Goal: Task Accomplishment & Management: Use online tool/utility

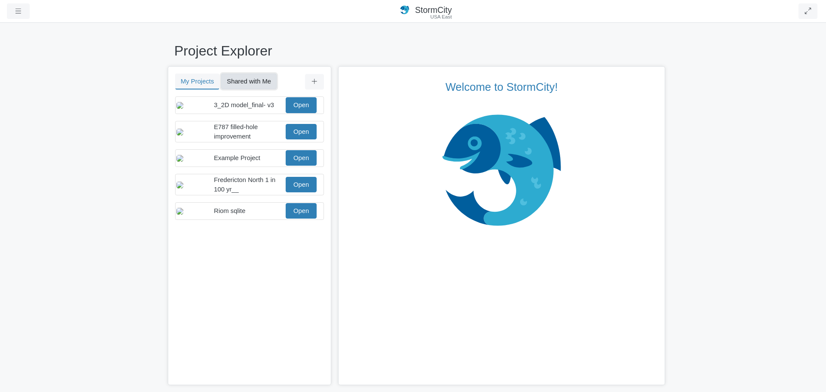
click at [251, 81] on button "Shared with Me" at bounding box center [248, 81] width 55 height 15
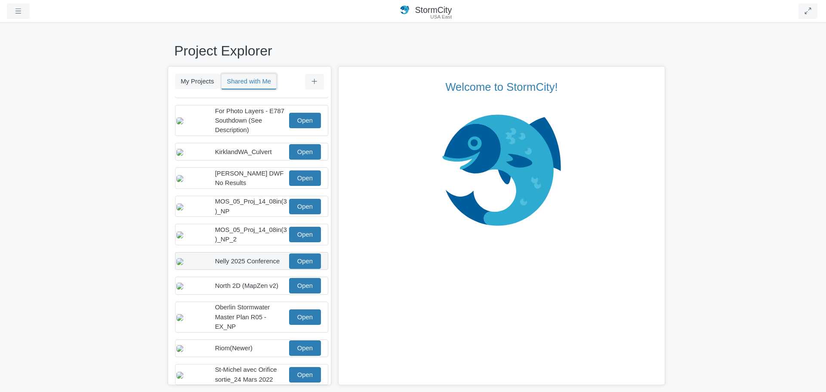
scroll to position [129, 0]
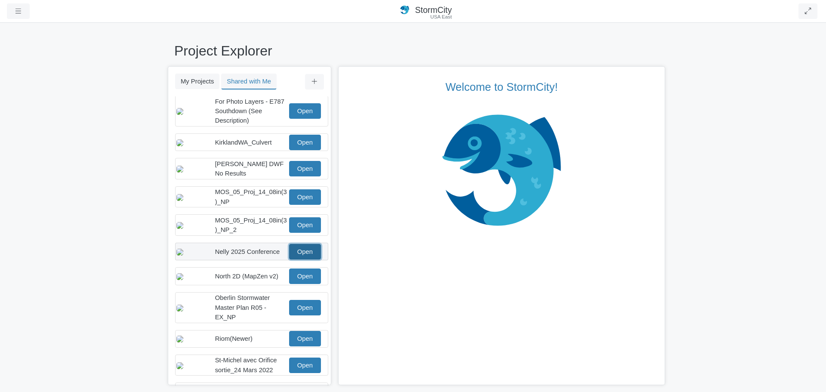
click at [304, 257] on link "Open" at bounding box center [305, 251] width 32 height 15
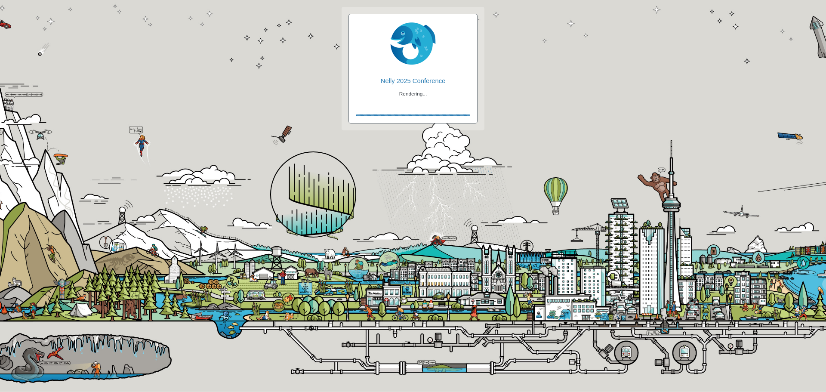
checkbox input "true"
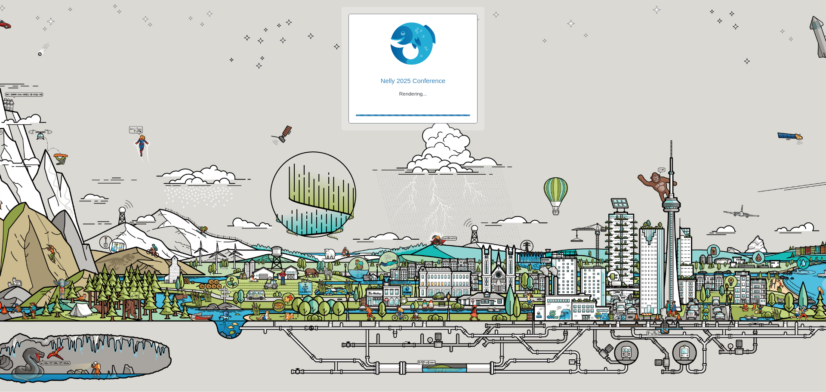
checkbox input "true"
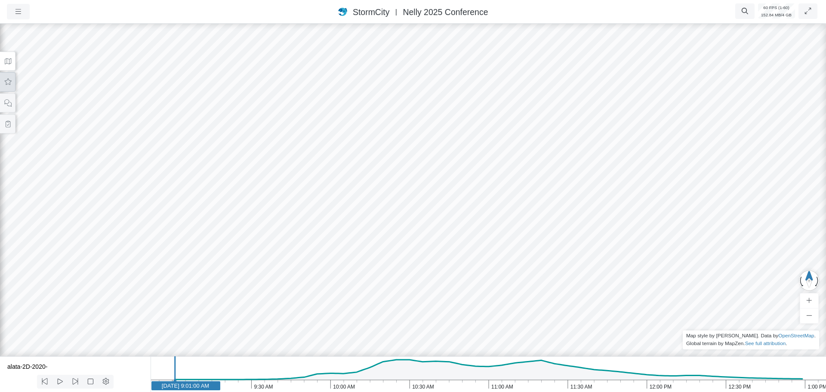
click at [9, 84] on icon at bounding box center [8, 81] width 7 height 6
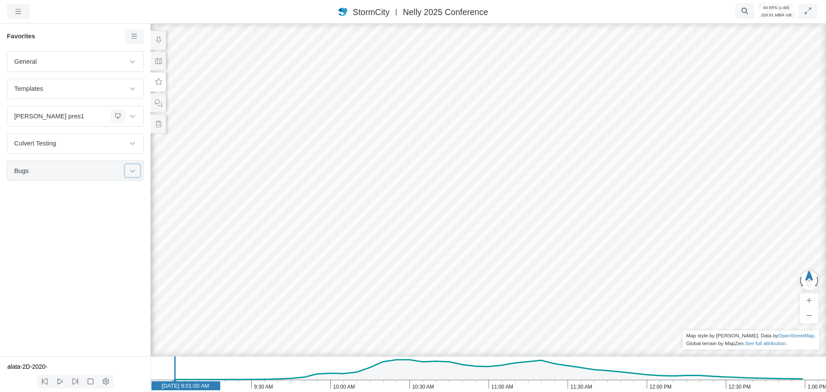
click at [136, 174] on button at bounding box center [132, 170] width 15 height 12
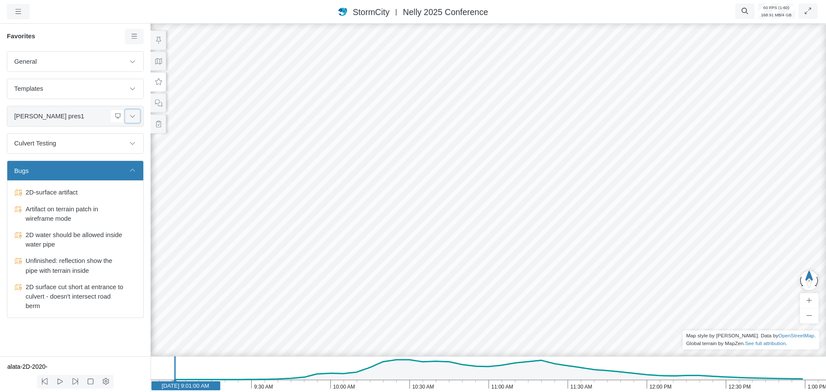
click at [131, 119] on button at bounding box center [132, 116] width 15 height 12
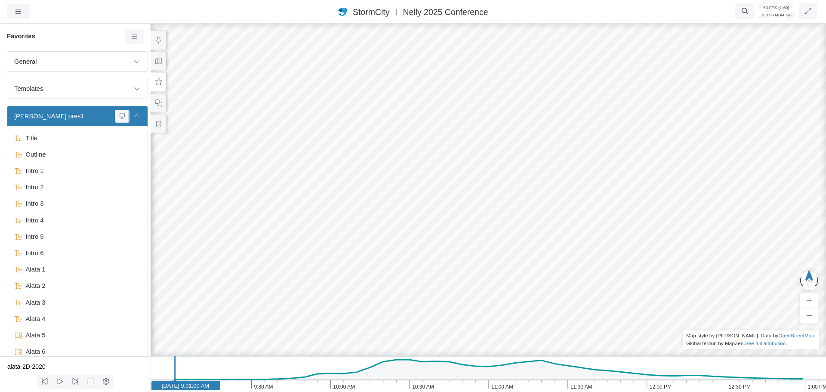
click at [133, 117] on icon at bounding box center [136, 116] width 7 height 6
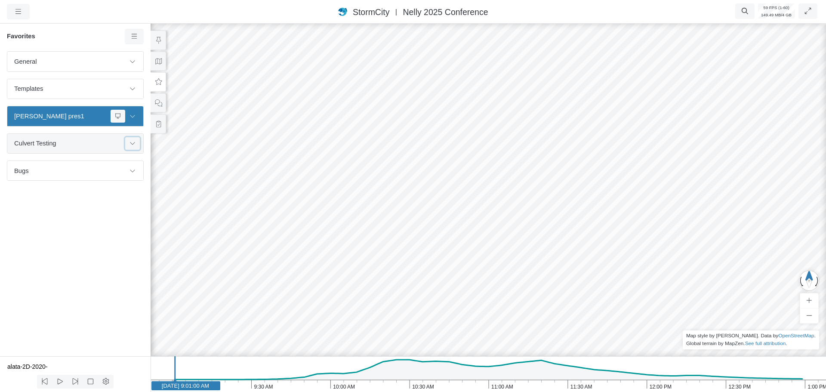
click at [134, 147] on button at bounding box center [132, 143] width 15 height 12
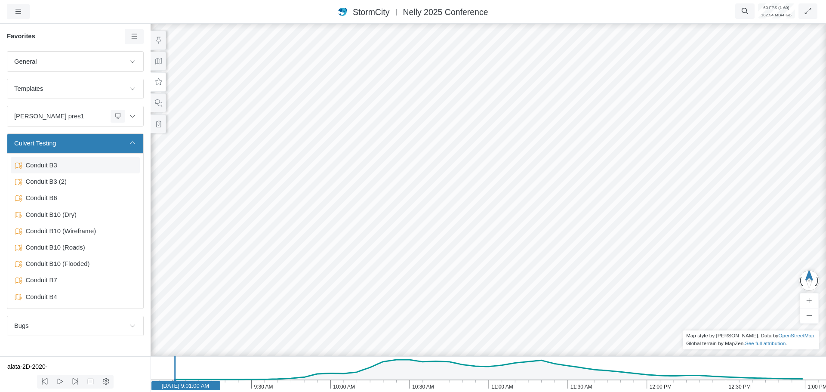
click at [49, 165] on span "Conduit B3" at bounding box center [76, 164] width 108 height 9
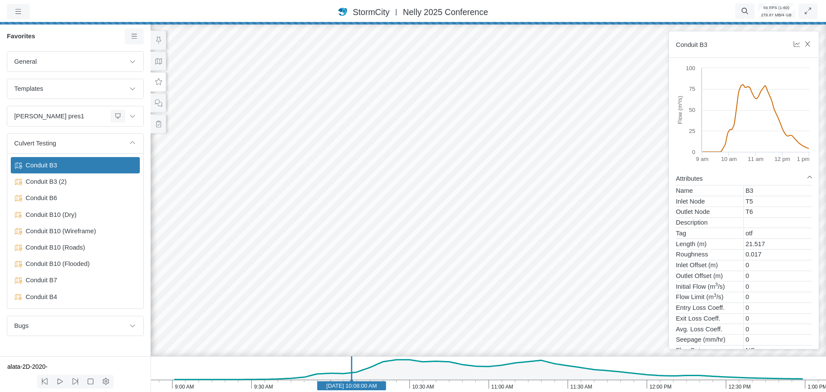
drag, startPoint x: 365, startPoint y: 193, endPoint x: 432, endPoint y: 192, distance: 67.1
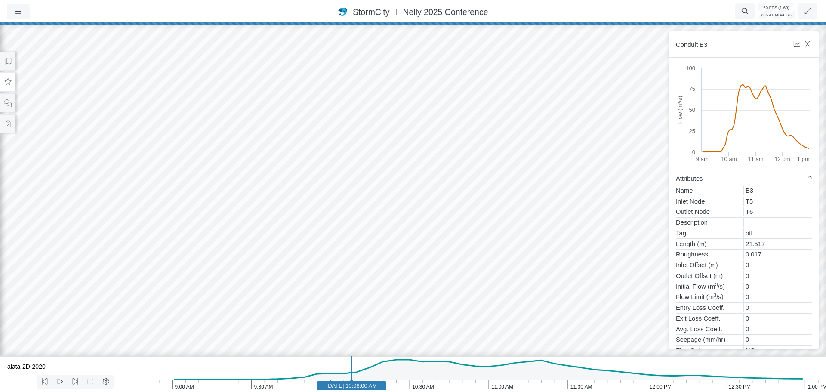
drag, startPoint x: 405, startPoint y: 193, endPoint x: 329, endPoint y: 192, distance: 75.7
click at [329, 192] on div at bounding box center [413, 207] width 826 height 370
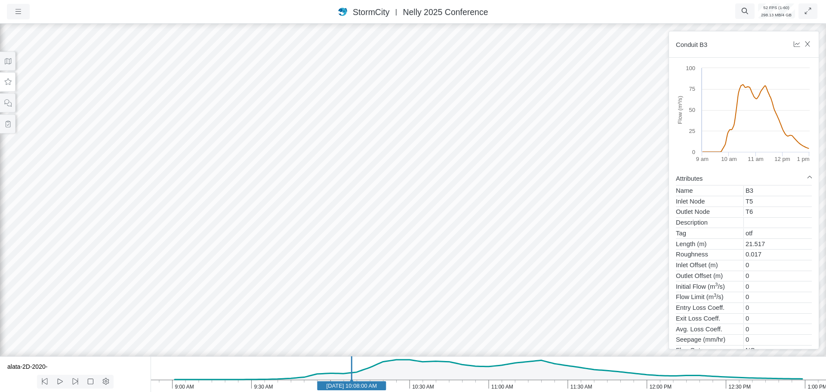
drag, startPoint x: 415, startPoint y: 218, endPoint x: 505, endPoint y: 214, distance: 89.5
click at [514, 218] on div at bounding box center [413, 207] width 826 height 370
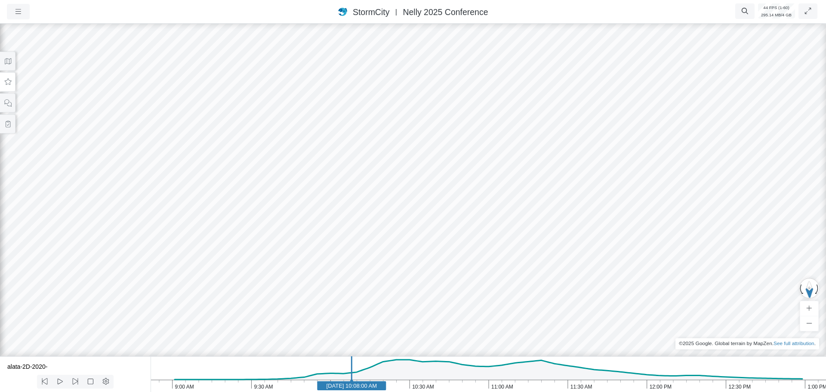
drag, startPoint x: 492, startPoint y: 225, endPoint x: 492, endPoint y: 216, distance: 9.0
click at [407, 380] on icon "1:00 PM 12:30 PM 12:00 PM 11:30 AM 11:00 AM 10:30 AM 10:00 AM 9:30 AM 9:00 AM J…" at bounding box center [488, 374] width 675 height 36
click at [368, 387] on icon "1:00 PM 12:30 PM 12:00 PM 11:30 AM 11:00 AM 10:30 AM 10:00 AM 9:30 AM 9:00 AM J…" at bounding box center [488, 374] width 675 height 36
click at [11, 65] on button at bounding box center [7, 61] width 15 height 19
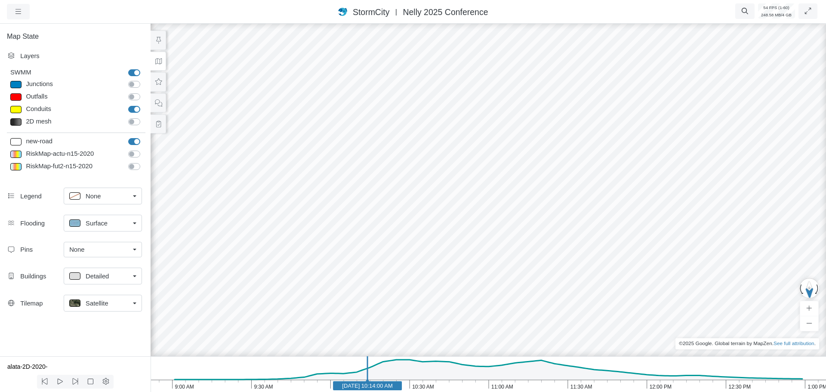
click at [100, 301] on span "Satellite" at bounding box center [97, 302] width 23 height 9
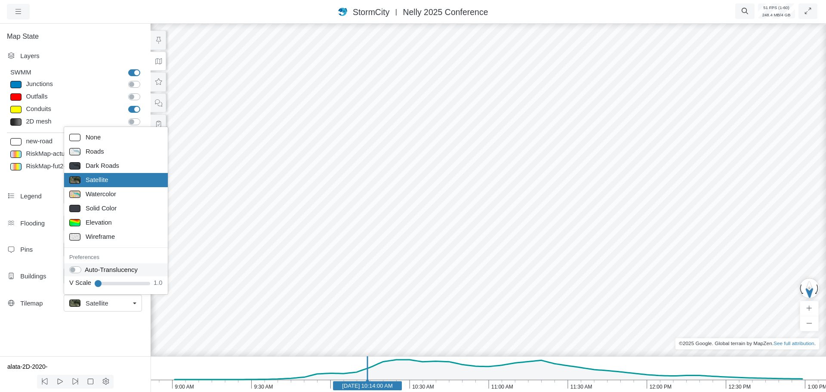
click at [85, 269] on label "Auto-Translucency" at bounding box center [111, 269] width 53 height 9
checkbox input "true"
drag, startPoint x: 357, startPoint y: 211, endPoint x: 603, endPoint y: 226, distance: 247.3
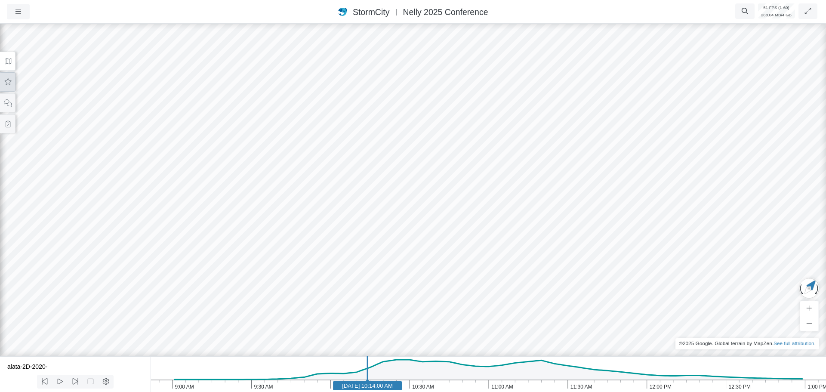
click at [9, 83] on icon at bounding box center [8, 81] width 7 height 6
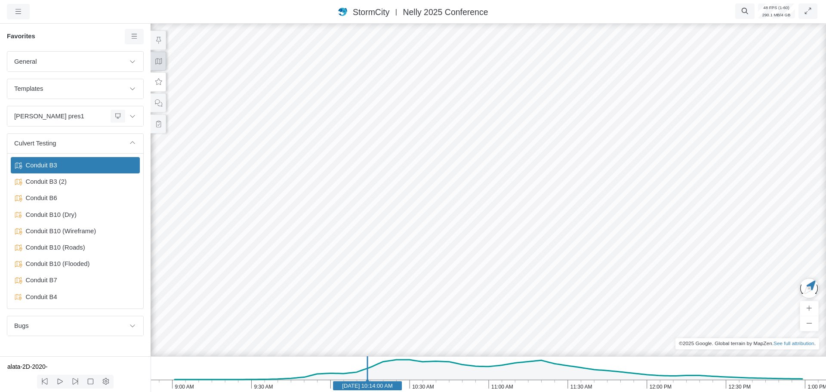
click at [157, 65] on button at bounding box center [158, 61] width 15 height 19
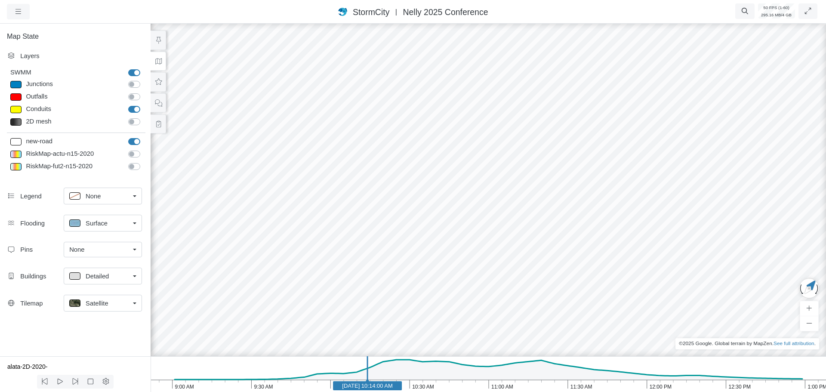
click at [91, 298] on span "Satellite" at bounding box center [97, 302] width 23 height 9
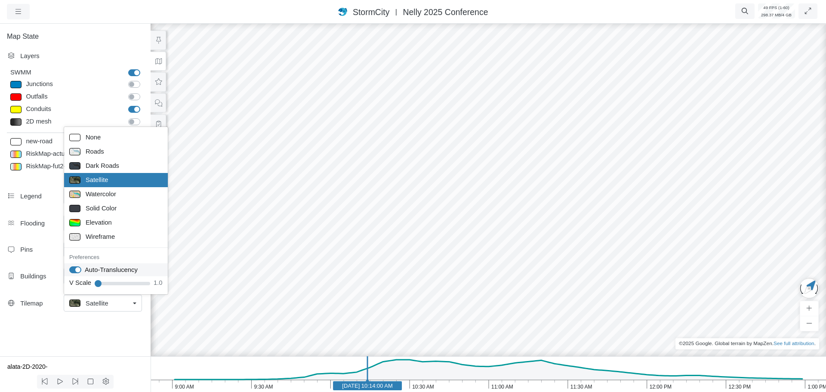
click at [85, 270] on label "Auto-Translucency" at bounding box center [111, 269] width 53 height 9
checkbox input "false"
drag, startPoint x: 613, startPoint y: 218, endPoint x: 412, endPoint y: 204, distance: 201.4
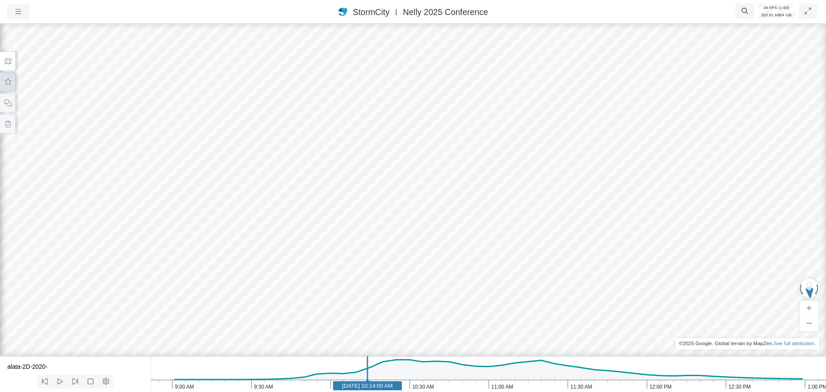
click at [6, 87] on button at bounding box center [7, 81] width 15 height 19
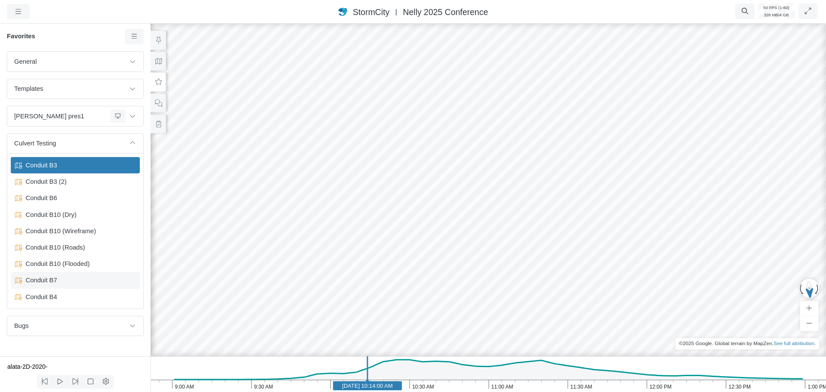
click at [52, 279] on span "Conduit B7" at bounding box center [76, 279] width 108 height 9
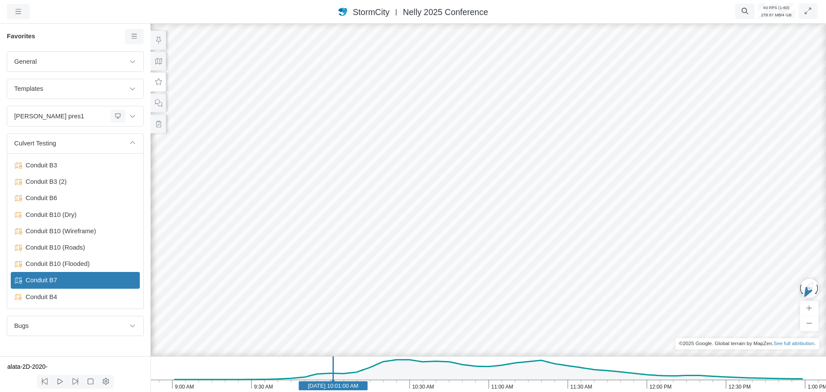
drag, startPoint x: 550, startPoint y: 196, endPoint x: 430, endPoint y: 237, distance: 126.9
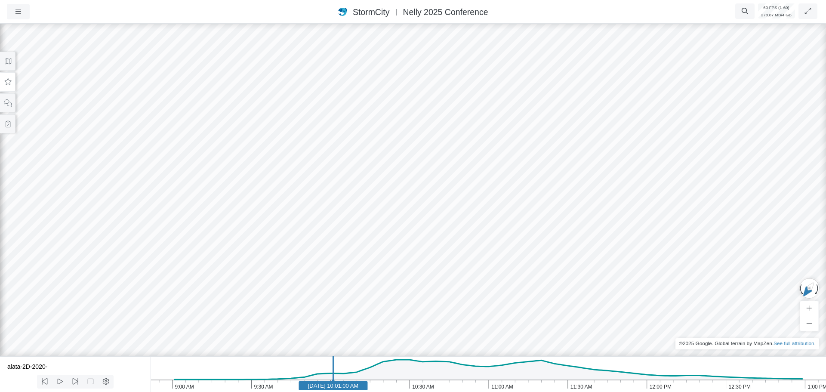
click at [461, 215] on div at bounding box center [413, 207] width 826 height 370
drag, startPoint x: 487, startPoint y: 222, endPoint x: 371, endPoint y: 172, distance: 126.2
drag, startPoint x: 372, startPoint y: 216, endPoint x: 311, endPoint y: 148, distance: 91.4
click at [314, 150] on div at bounding box center [413, 207] width 826 height 370
click at [7, 80] on icon at bounding box center [8, 82] width 8 height 6
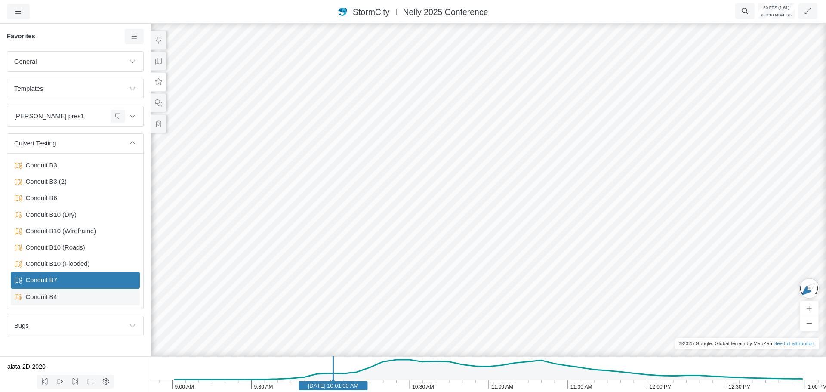
click at [51, 302] on div "Conduit B4" at bounding box center [75, 297] width 129 height 16
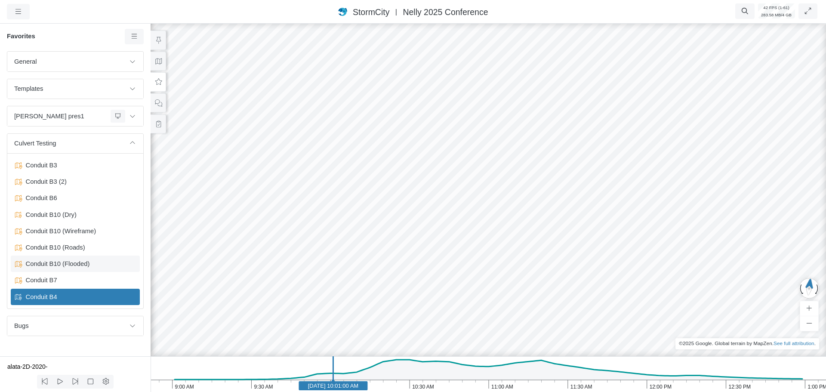
click at [70, 268] on span "Conduit B10 (Flooded)" at bounding box center [76, 263] width 108 height 9
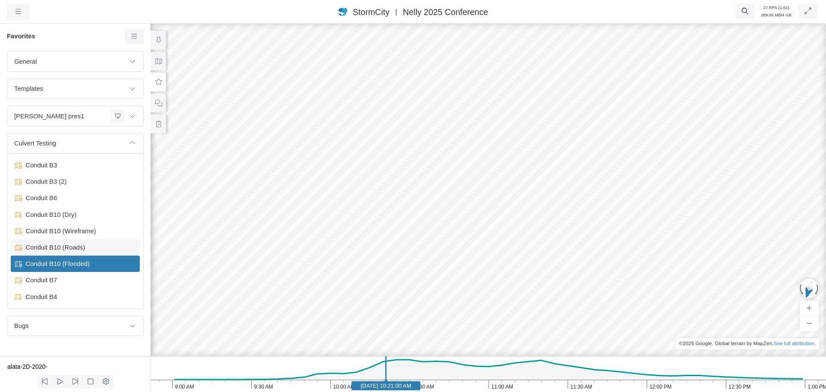
click at [67, 249] on span "Conduit B10 (Roads)" at bounding box center [76, 247] width 108 height 9
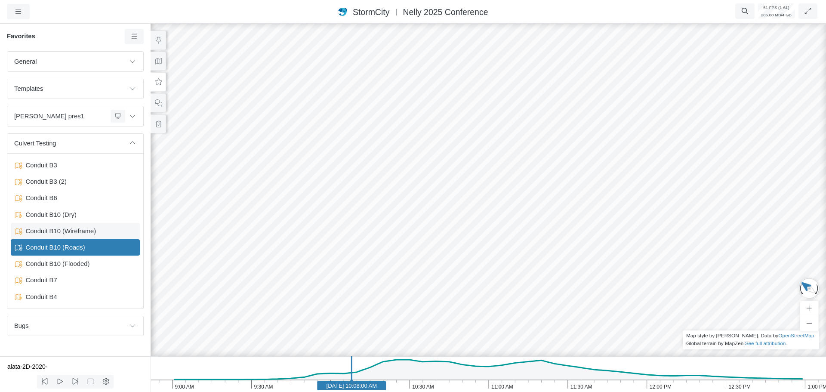
click at [71, 234] on span "Conduit B10 (Wireframe)" at bounding box center [76, 230] width 108 height 9
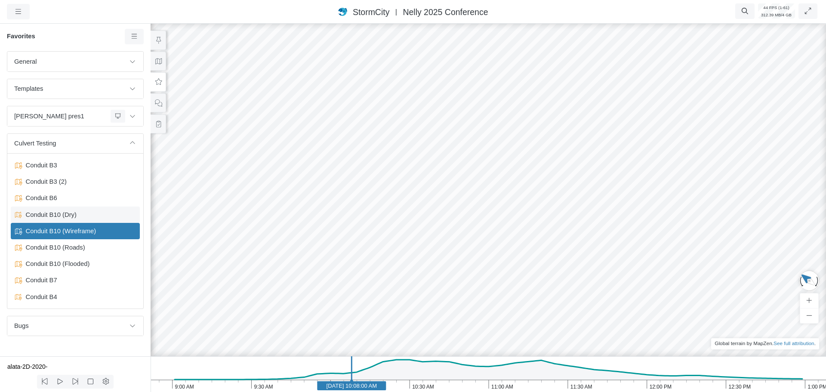
click at [70, 219] on div "Conduit B10 (Dry)" at bounding box center [75, 214] width 129 height 16
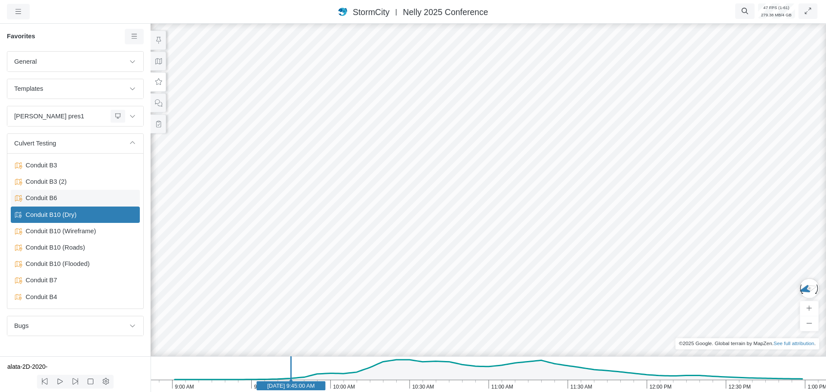
click at [63, 197] on span "Conduit B6" at bounding box center [76, 197] width 108 height 9
checkbox input "true"
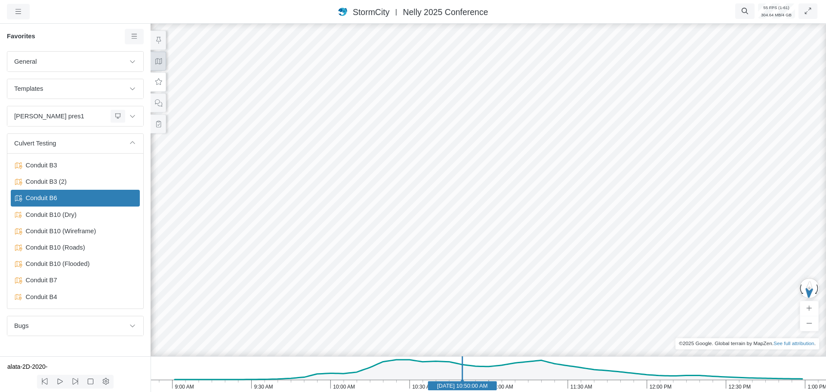
click at [157, 62] on icon at bounding box center [158, 61] width 6 height 6
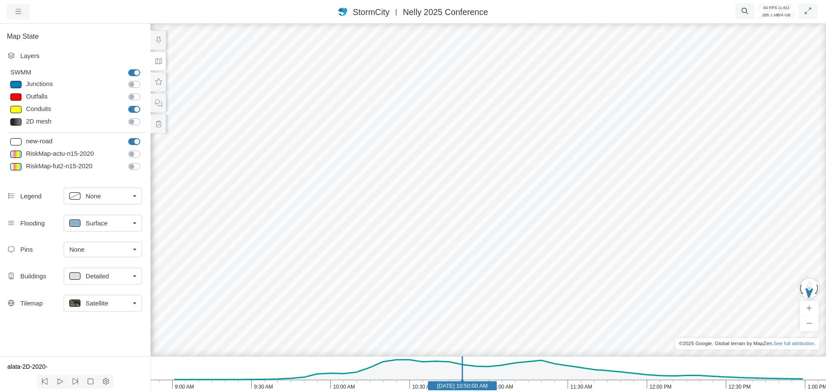
click at [92, 302] on span "Satellite" at bounding box center [97, 302] width 23 height 9
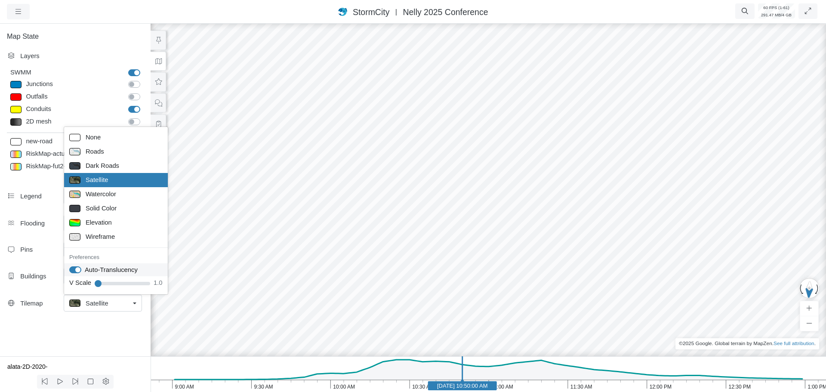
click at [85, 269] on label "Auto-Translucency" at bounding box center [111, 269] width 53 height 9
checkbox input "false"
drag, startPoint x: 628, startPoint y: 273, endPoint x: 491, endPoint y: 254, distance: 137.6
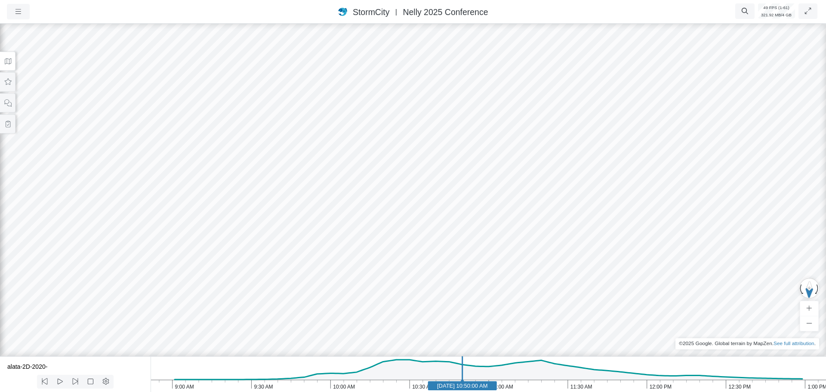
drag, startPoint x: 403, startPoint y: 277, endPoint x: 377, endPoint y: 271, distance: 27.1
click at [6, 82] on icon at bounding box center [8, 82] width 8 height 6
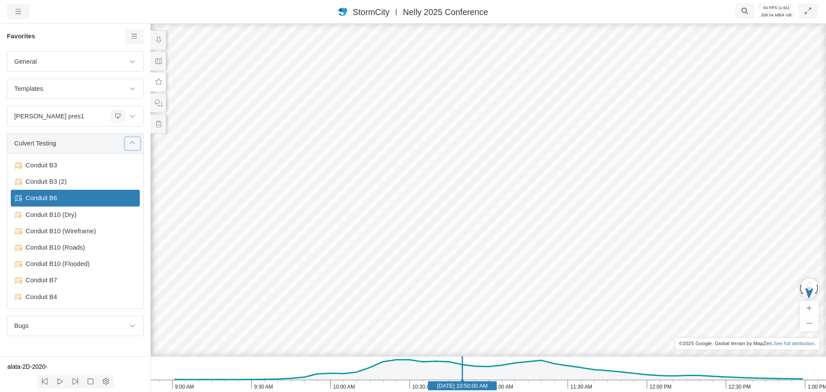
click at [133, 144] on icon at bounding box center [132, 143] width 7 height 6
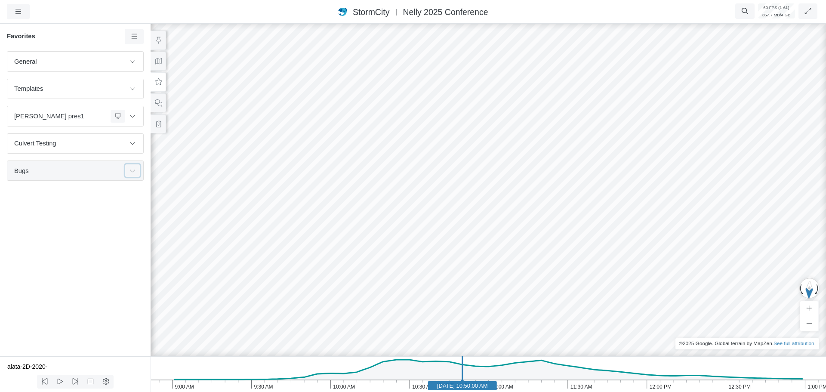
click at [133, 172] on icon at bounding box center [132, 171] width 7 height 6
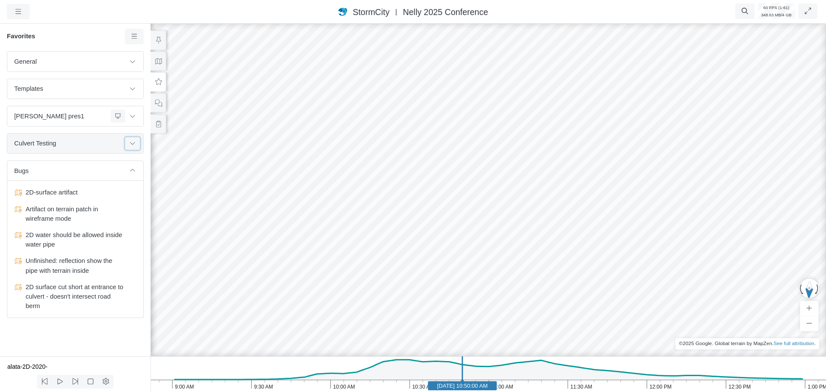
click at [133, 145] on icon at bounding box center [132, 143] width 7 height 6
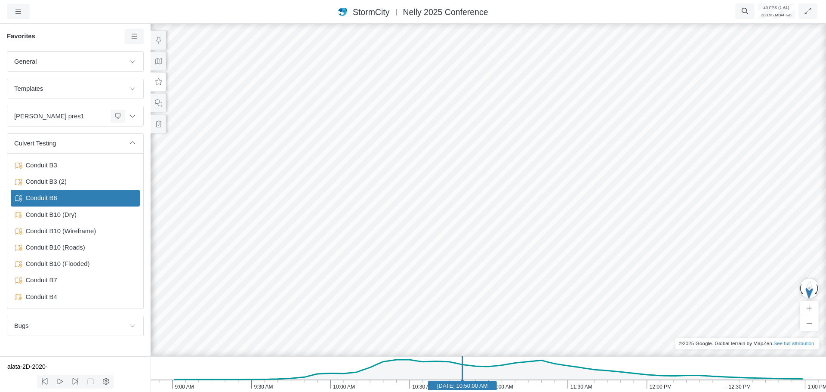
drag, startPoint x: 494, startPoint y: 288, endPoint x: 432, endPoint y: 266, distance: 65.7
click at [432, 266] on div at bounding box center [488, 207] width 826 height 370
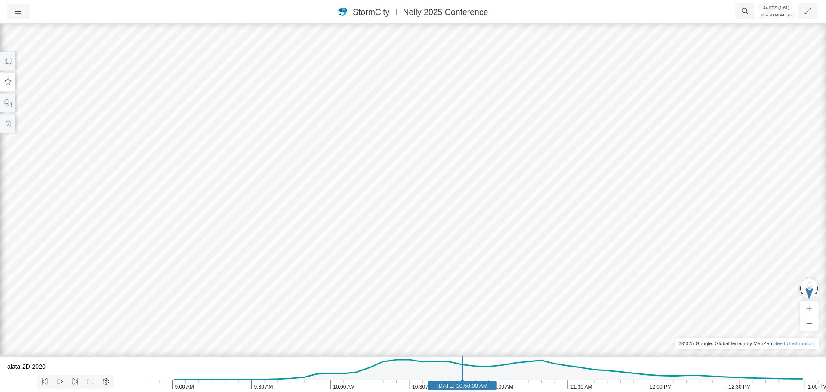
drag, startPoint x: 455, startPoint y: 266, endPoint x: 530, endPoint y: 269, distance: 75.8
click at [10, 86] on button at bounding box center [7, 81] width 15 height 19
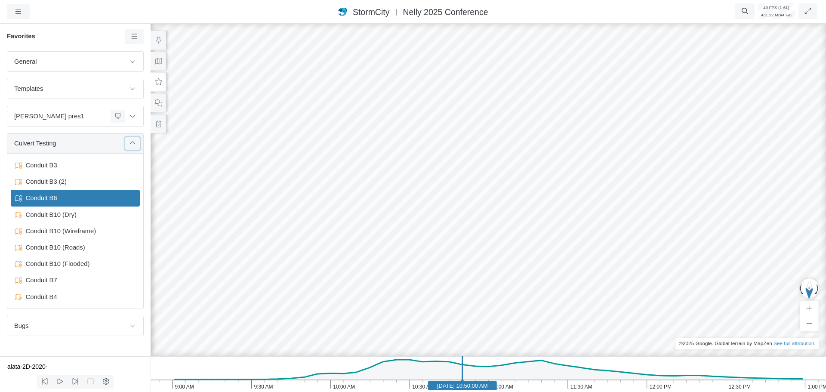
click at [131, 143] on icon at bounding box center [132, 143] width 7 height 6
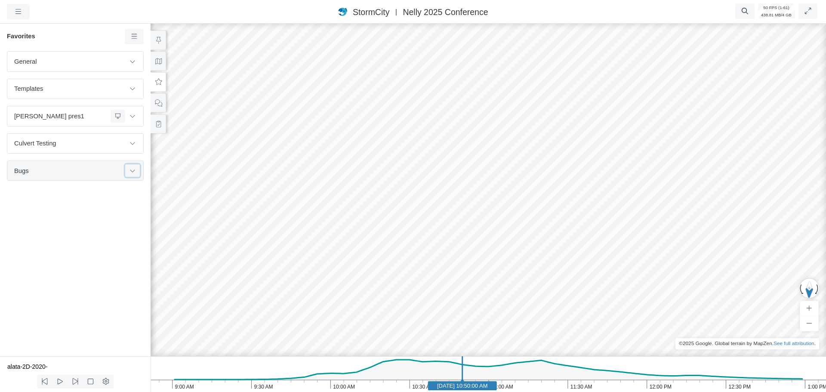
click at [136, 171] on button at bounding box center [132, 170] width 15 height 12
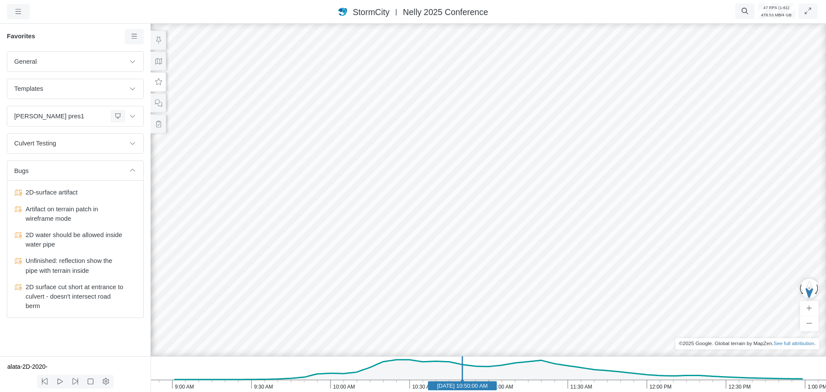
drag, startPoint x: 160, startPoint y: 84, endPoint x: 144, endPoint y: 104, distance: 25.4
click at [160, 84] on icon at bounding box center [158, 81] width 7 height 6
click at [133, 144] on icon at bounding box center [132, 143] width 5 height 3
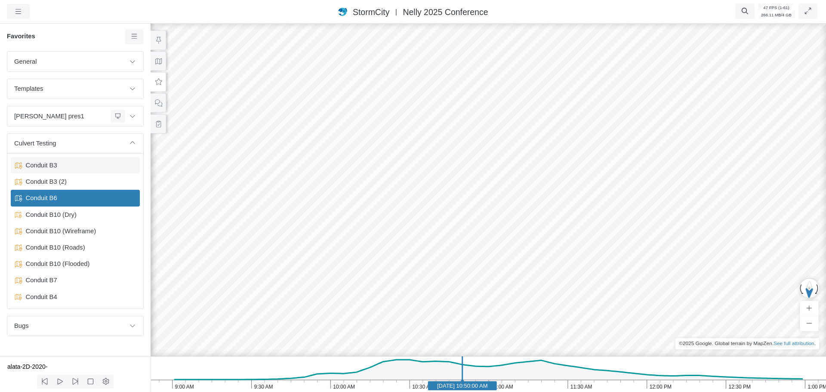
click at [53, 164] on span "Conduit B3" at bounding box center [76, 164] width 108 height 9
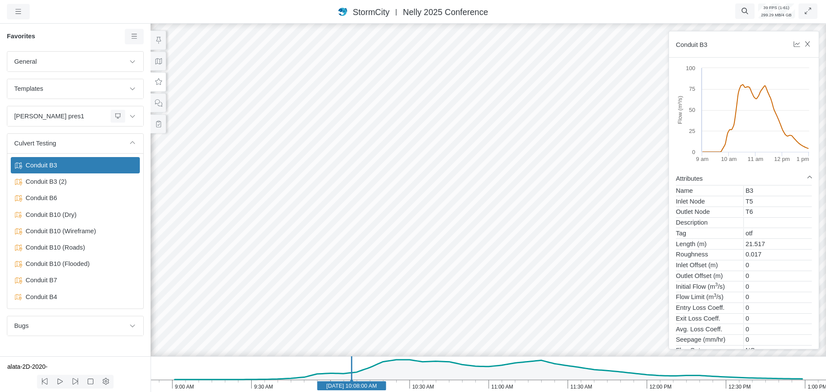
drag, startPoint x: 304, startPoint y: 265, endPoint x: 594, endPoint y: 240, distance: 291.9
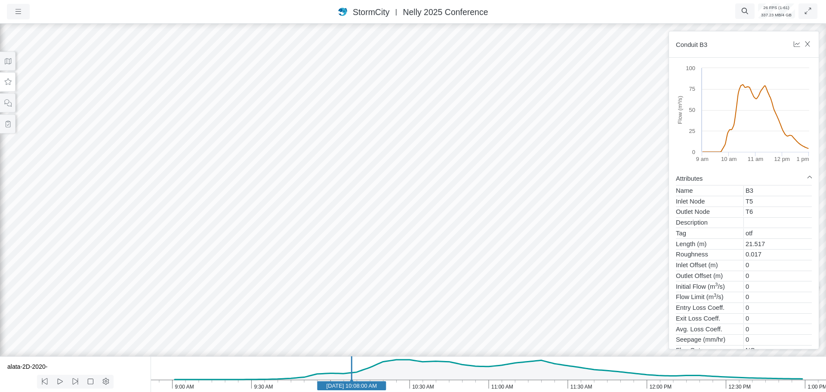
drag, startPoint x: 351, startPoint y: 289, endPoint x: 407, endPoint y: 238, distance: 74.9
drag, startPoint x: 339, startPoint y: 333, endPoint x: 132, endPoint y: 188, distance: 253.2
click at [132, 187] on div at bounding box center [413, 207] width 826 height 370
drag, startPoint x: 494, startPoint y: 238, endPoint x: 158, endPoint y: 273, distance: 337.3
drag, startPoint x: 466, startPoint y: 183, endPoint x: 583, endPoint y: 174, distance: 117.3
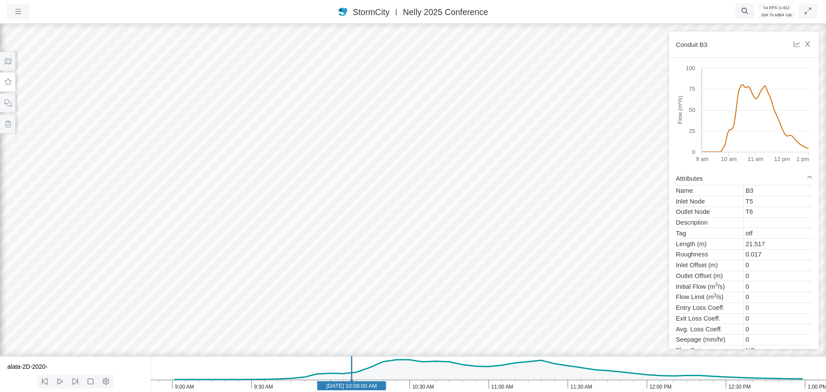
click at [227, 244] on div at bounding box center [413, 207] width 826 height 370
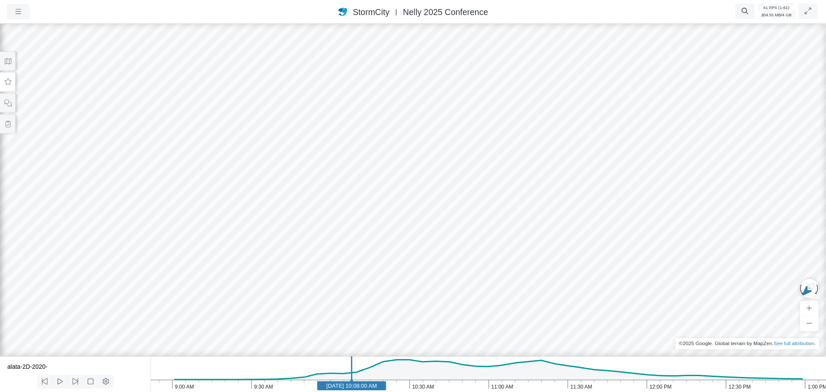
drag, startPoint x: 212, startPoint y: 238, endPoint x: 275, endPoint y: 241, distance: 62.9
drag, startPoint x: 203, startPoint y: 240, endPoint x: 78, endPoint y: 238, distance: 125.6
drag, startPoint x: 578, startPoint y: 228, endPoint x: 735, endPoint y: 273, distance: 162.8
click at [6, 83] on icon at bounding box center [8, 82] width 8 height 6
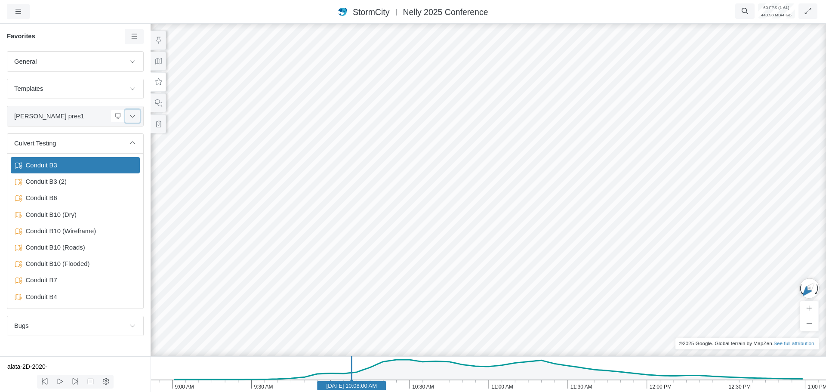
click at [136, 120] on button at bounding box center [132, 116] width 15 height 12
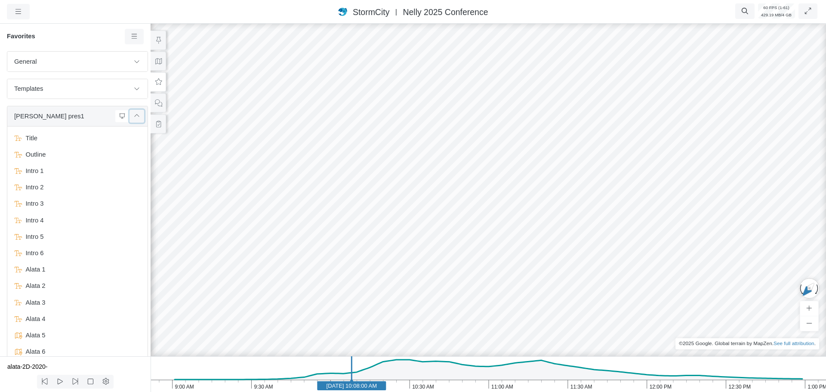
click at [136, 119] on button at bounding box center [136, 116] width 15 height 12
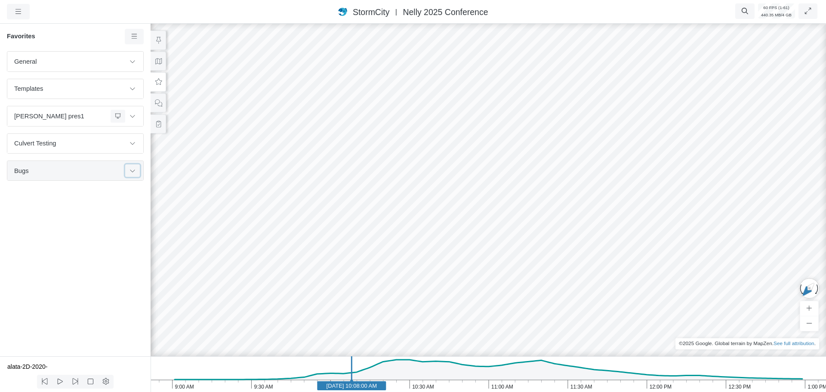
click at [132, 171] on icon at bounding box center [132, 171] width 7 height 6
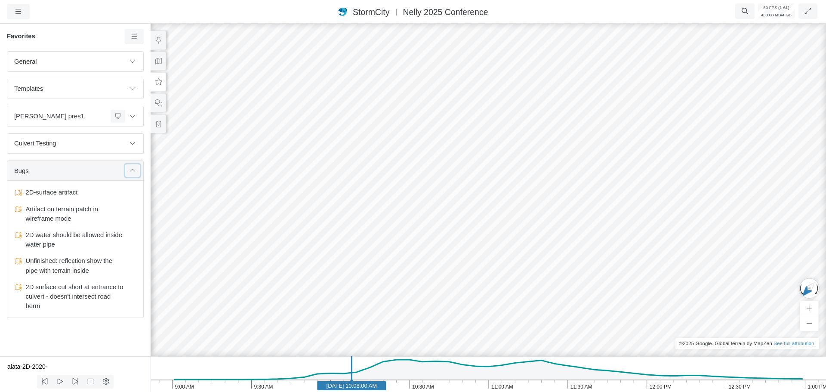
click at [132, 171] on icon at bounding box center [132, 171] width 7 height 6
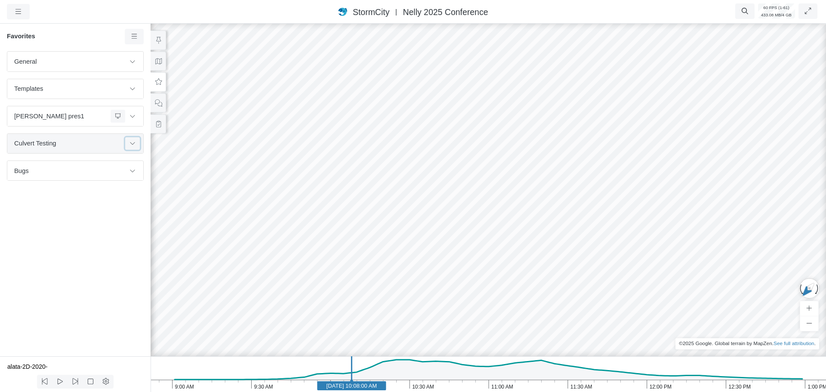
click at [134, 147] on button at bounding box center [132, 143] width 15 height 12
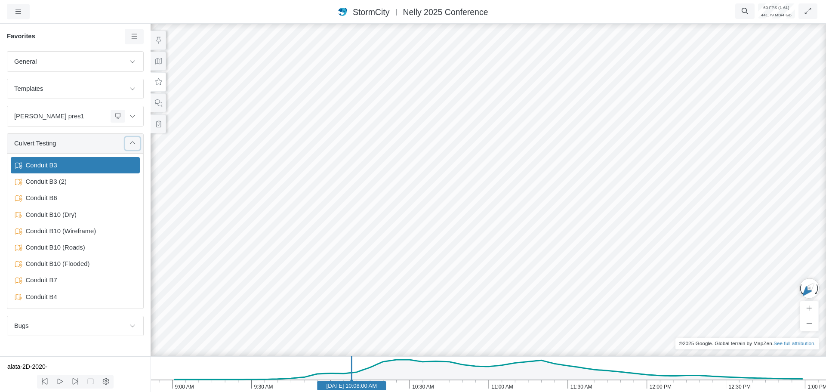
click at [127, 142] on button at bounding box center [132, 143] width 15 height 12
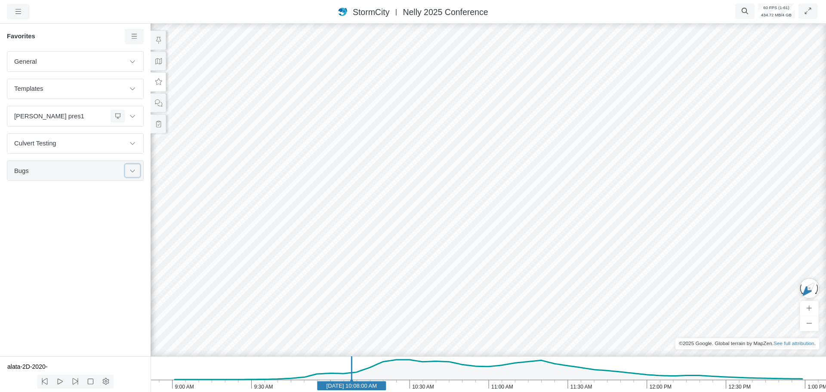
click at [132, 171] on icon at bounding box center [132, 171] width 7 height 6
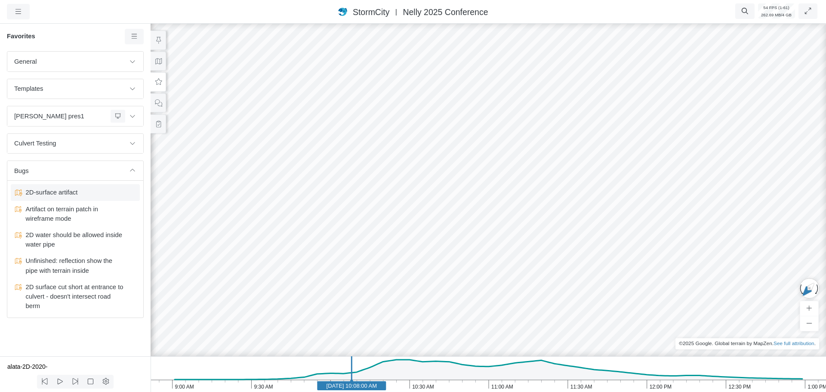
click at [81, 193] on span "2D-surface artifact" at bounding box center [76, 192] width 108 height 9
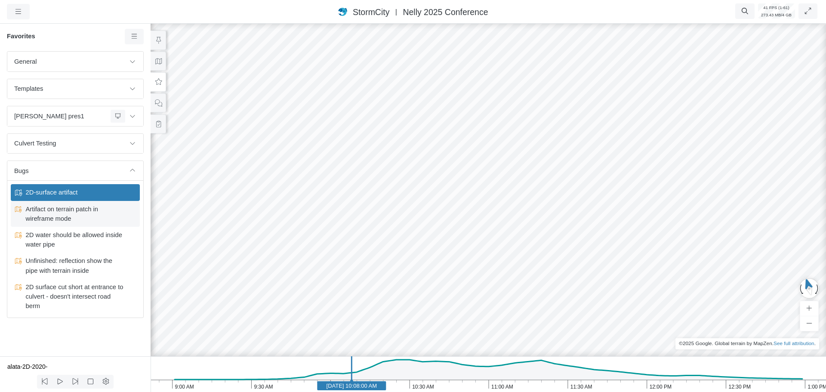
click at [77, 208] on span "Artifact on terrain patch in wireframe mode" at bounding box center [76, 213] width 108 height 19
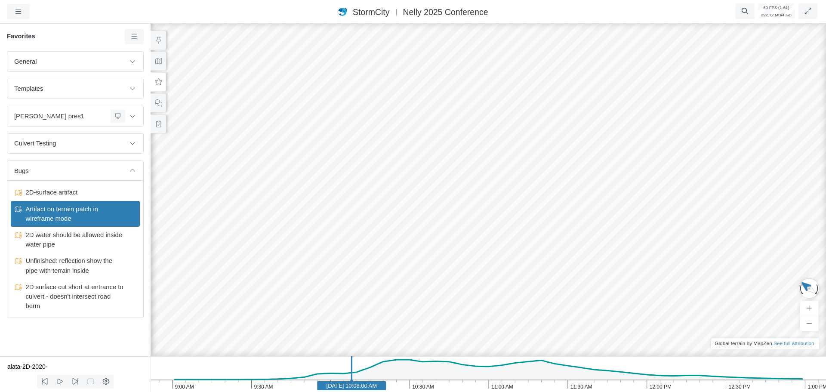
click at [38, 336] on div "General Default Map View Default Camera View Empty Intro 1 - RJ Intro 2 - RJ In…" at bounding box center [75, 203] width 151 height 305
click at [135, 40] on icon at bounding box center [134, 36] width 8 height 6
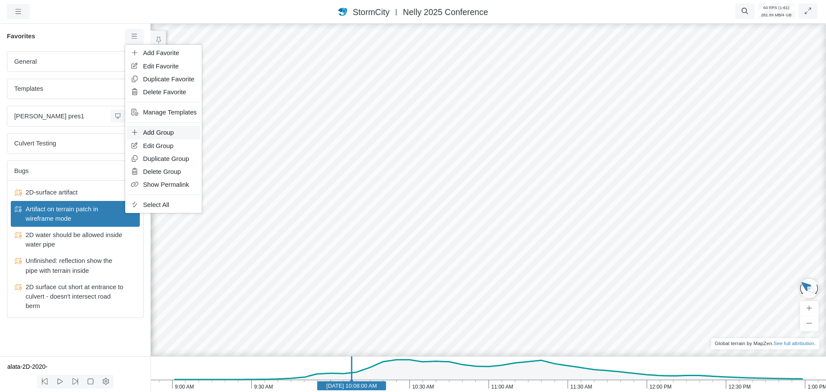
click at [153, 132] on span "Add Group" at bounding box center [158, 132] width 31 height 7
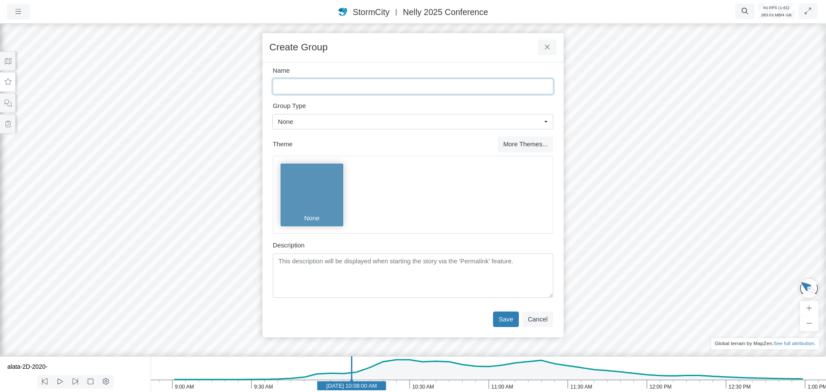
click at [312, 88] on input "Name" at bounding box center [413, 86] width 280 height 15
type input "Fixed"
click at [506, 324] on button "Save" at bounding box center [506, 318] width 26 height 15
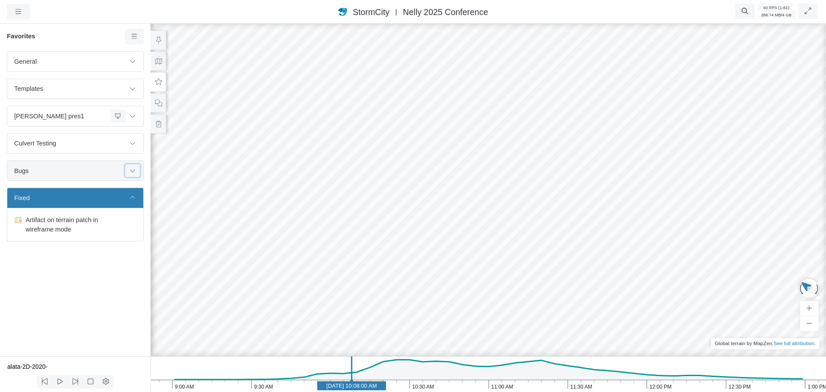
click at [132, 171] on icon at bounding box center [132, 171] width 7 height 6
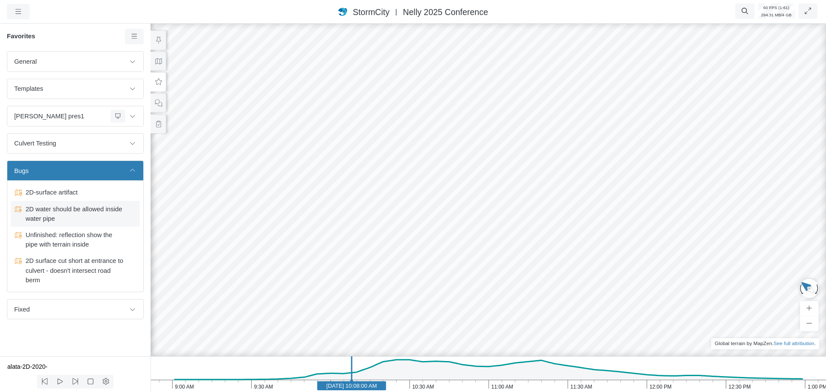
click at [77, 216] on span "2D water should be allowed inside water pipe" at bounding box center [76, 213] width 108 height 19
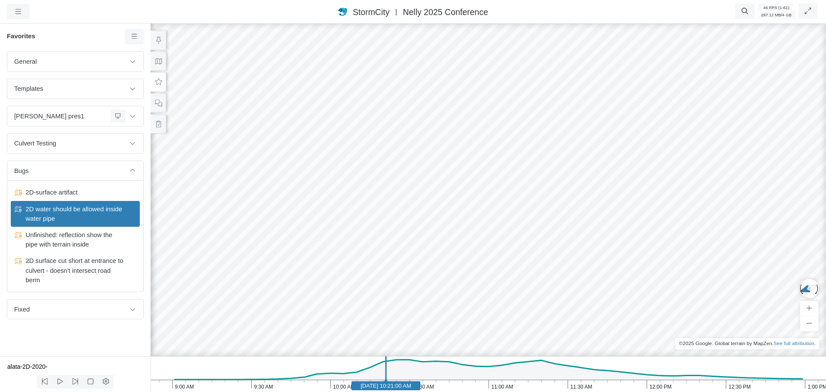
drag, startPoint x: 369, startPoint y: 268, endPoint x: 460, endPoint y: 273, distance: 90.9
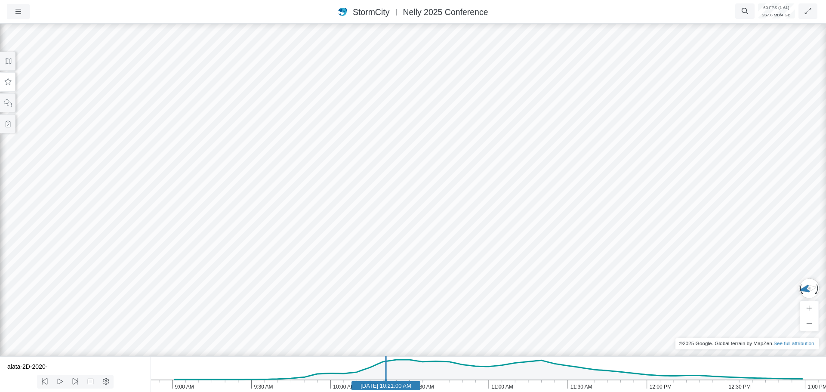
drag, startPoint x: 533, startPoint y: 257, endPoint x: 496, endPoint y: 290, distance: 49.3
drag, startPoint x: 399, startPoint y: 160, endPoint x: 360, endPoint y: 175, distance: 41.5
drag, startPoint x: 288, startPoint y: 149, endPoint x: 373, endPoint y: 127, distance: 87.9
drag, startPoint x: 394, startPoint y: 149, endPoint x: 352, endPoint y: 163, distance: 44.2
click at [8, 59] on icon at bounding box center [8, 61] width 6 height 6
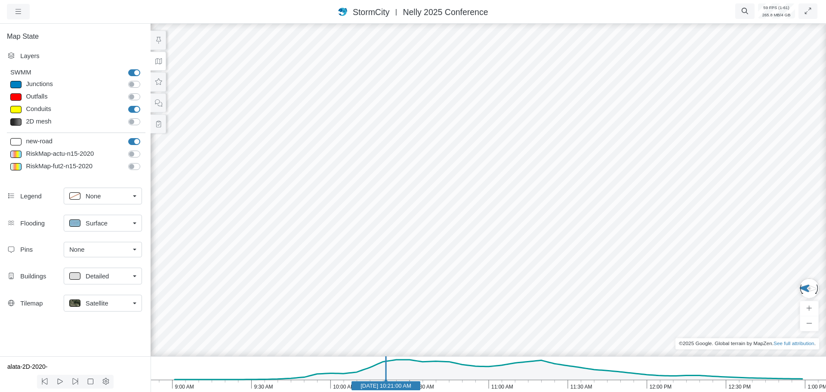
click at [91, 222] on span "Surface" at bounding box center [97, 222] width 22 height 9
click at [97, 240] on span "None" at bounding box center [93, 241] width 15 height 9
drag, startPoint x: 323, startPoint y: 210, endPoint x: 368, endPoint y: 182, distance: 52.6
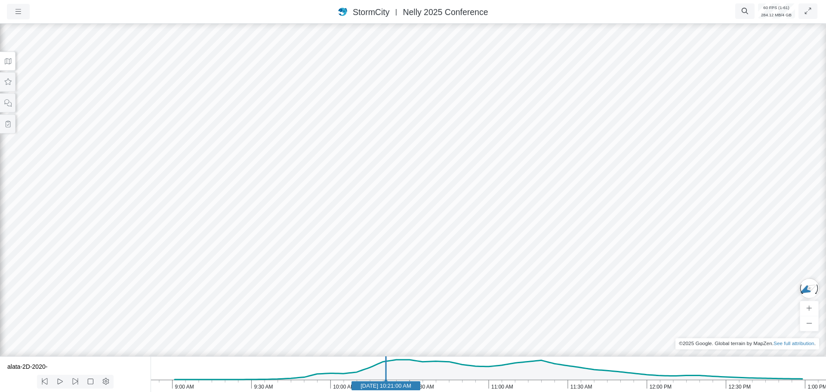
click at [7, 65] on button at bounding box center [7, 61] width 15 height 19
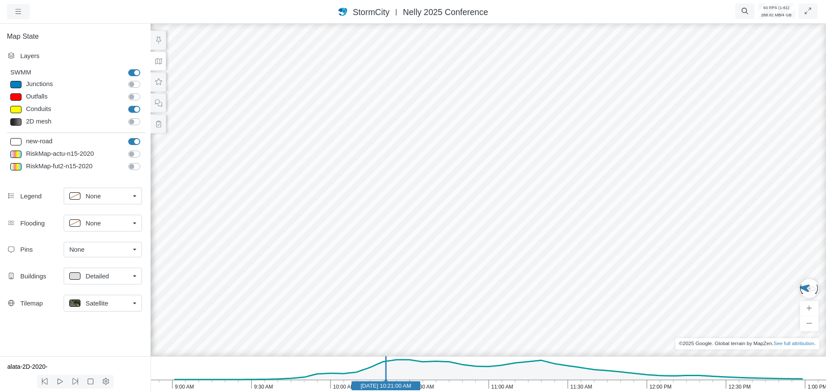
drag, startPoint x: 729, startPoint y: 170, endPoint x: 655, endPoint y: 197, distance: 79.4
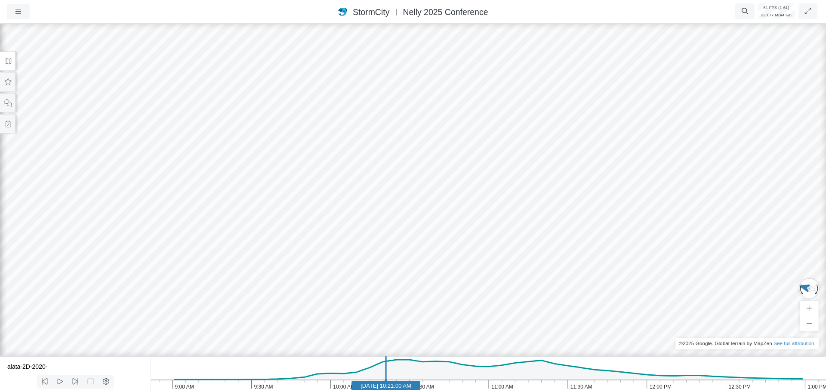
drag, startPoint x: 485, startPoint y: 249, endPoint x: 547, endPoint y: 68, distance: 191.6
click at [547, 68] on div at bounding box center [413, 207] width 826 height 370
drag, startPoint x: 403, startPoint y: 183, endPoint x: 437, endPoint y: 214, distance: 46.0
drag, startPoint x: 4, startPoint y: 62, endPoint x: 6, endPoint y: 71, distance: 10.1
click at [4, 63] on icon at bounding box center [8, 61] width 8 height 6
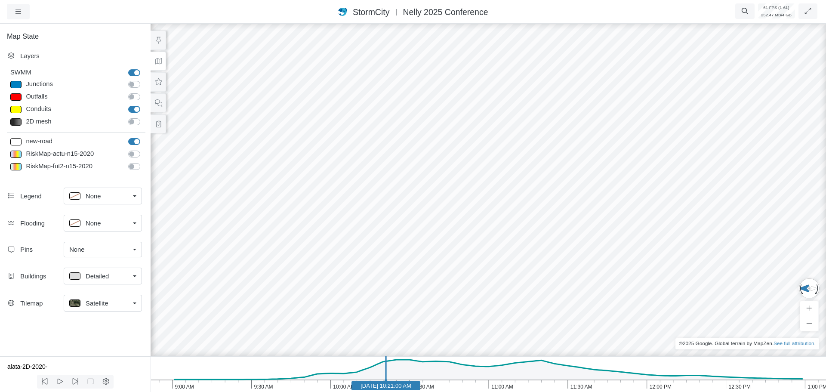
click at [101, 227] on span "None" at bounding box center [93, 222] width 15 height 9
click at [101, 257] on span "Surface" at bounding box center [97, 256] width 22 height 9
drag, startPoint x: 621, startPoint y: 200, endPoint x: 636, endPoint y: 182, distance: 23.5
click at [635, 182] on div at bounding box center [488, 207] width 826 height 370
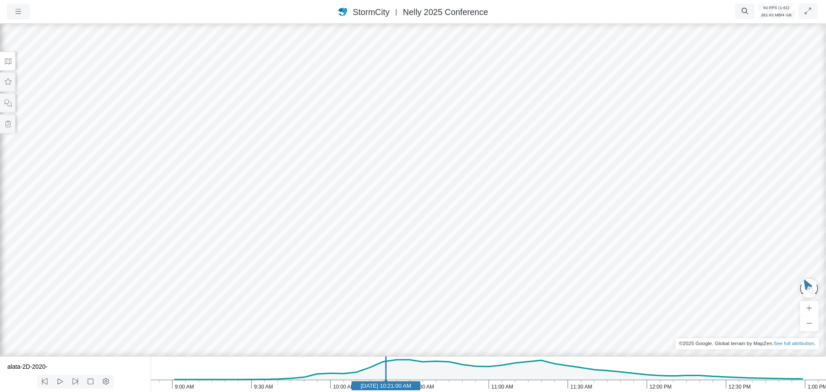
drag, startPoint x: 634, startPoint y: 191, endPoint x: 460, endPoint y: 154, distance: 177.2
click at [436, 384] on icon "1:00 PM 12:30 PM 12:00 PM 11:30 AM 11:00 AM 10:30 AM 10:00 AM 9:30 AM 9:00 AM J…" at bounding box center [488, 374] width 675 height 36
drag, startPoint x: 545, startPoint y: 253, endPoint x: 556, endPoint y: 262, distance: 13.8
click at [379, 386] on icon "1:00 PM 12:30 PM 12:00 PM 11:30 AM 11:00 AM 10:30 AM 10:00 AM 9:30 AM 9:00 AM J…" at bounding box center [488, 374] width 675 height 36
click at [8, 86] on button at bounding box center [7, 81] width 15 height 19
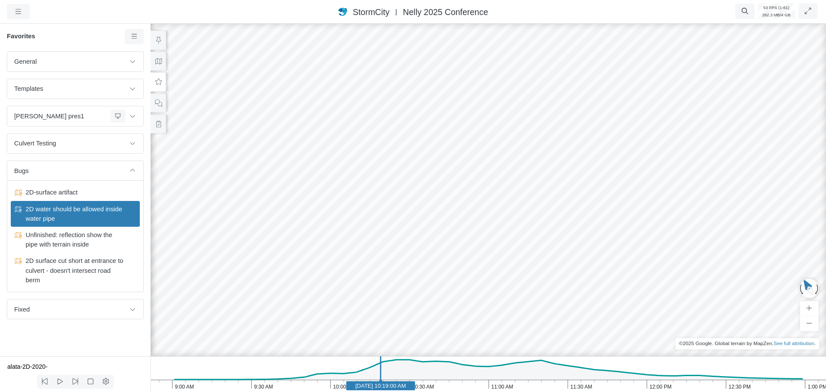
click at [89, 222] on span "2D water should be allowed inside water pipe" at bounding box center [76, 213] width 108 height 19
click at [67, 196] on span "2D-surface artifact" at bounding box center [76, 192] width 108 height 9
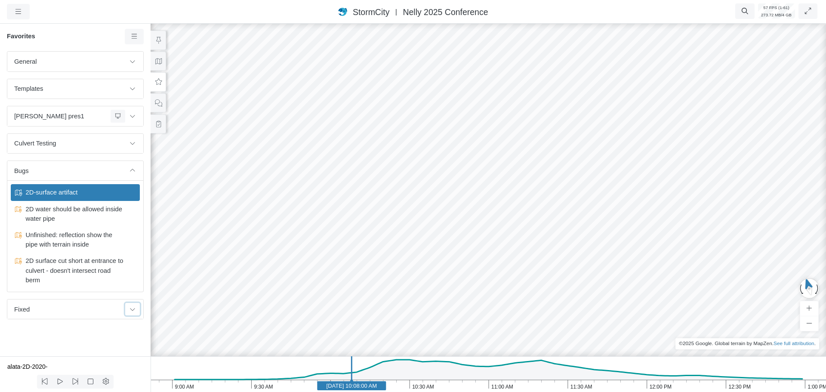
drag, startPoint x: 133, startPoint y: 312, endPoint x: 86, endPoint y: 320, distance: 47.5
click at [132, 313] on button at bounding box center [132, 309] width 15 height 12
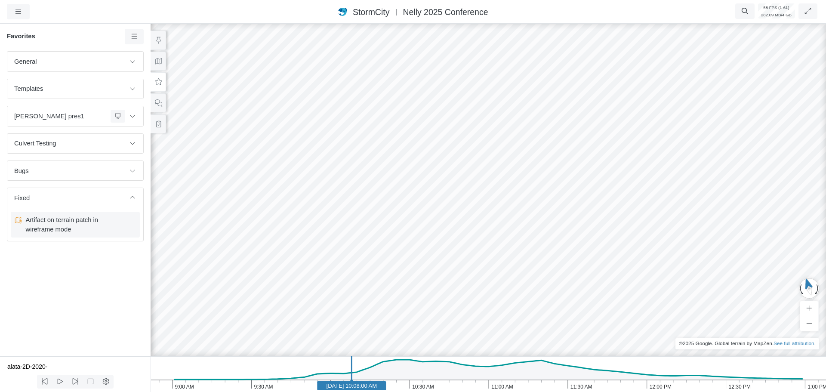
click at [55, 227] on span "Artifact on terrain patch in wireframe mode" at bounding box center [76, 224] width 108 height 19
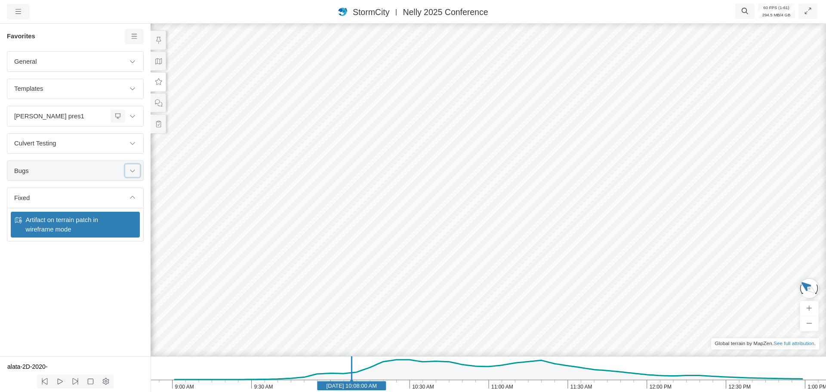
click at [132, 171] on icon at bounding box center [132, 171] width 7 height 6
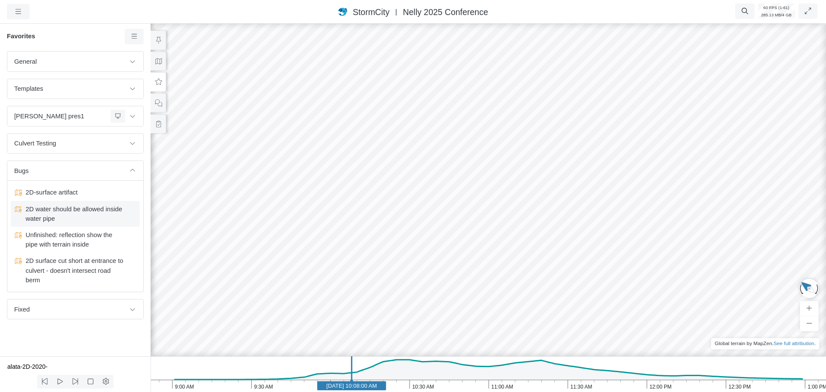
click at [60, 219] on span "2D water should be allowed inside water pipe" at bounding box center [76, 213] width 108 height 19
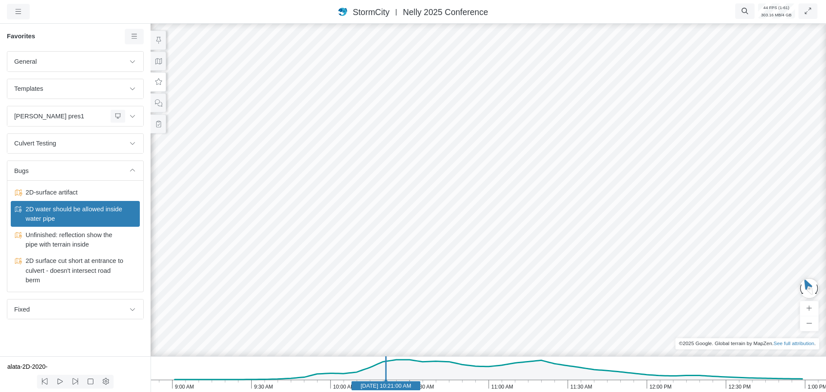
drag, startPoint x: 553, startPoint y: 246, endPoint x: 457, endPoint y: 255, distance: 96.3
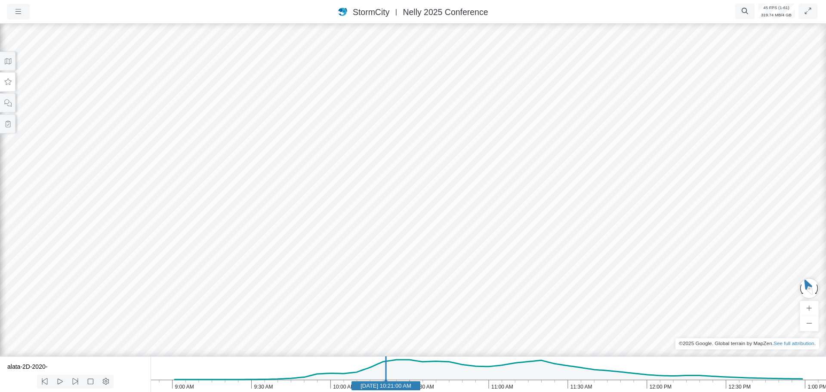
drag, startPoint x: 564, startPoint y: 218, endPoint x: 388, endPoint y: 238, distance: 177.9
click at [388, 238] on div at bounding box center [413, 207] width 826 height 370
drag, startPoint x: 565, startPoint y: 191, endPoint x: 609, endPoint y: 202, distance: 45.2
click at [11, 63] on icon at bounding box center [8, 61] width 8 height 6
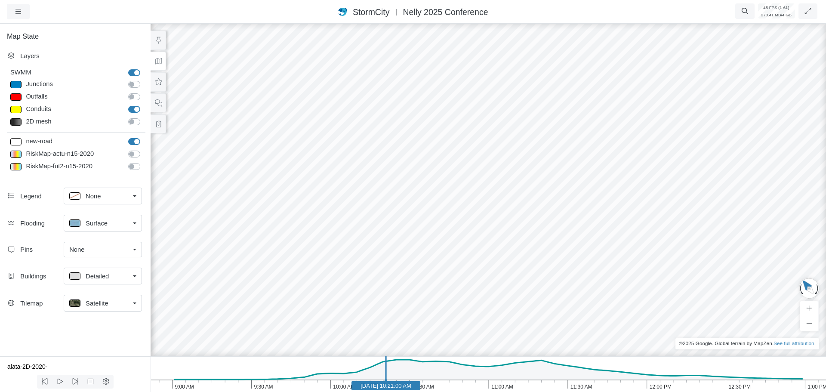
click at [134, 305] on link "Satellite" at bounding box center [103, 303] width 78 height 17
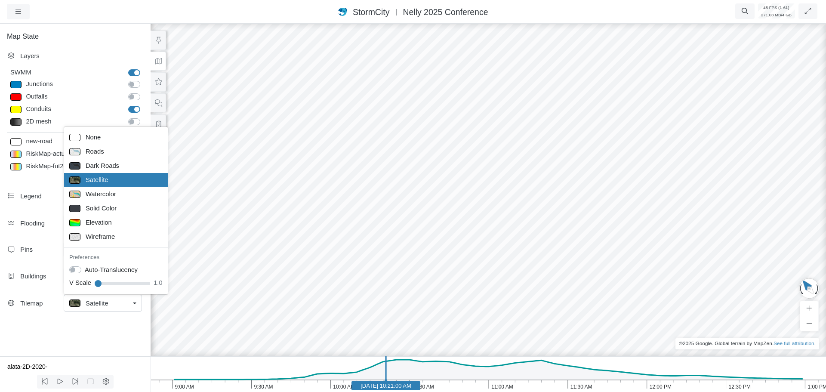
click at [62, 332] on div "Map State Layers SWMM SWMM Junctions Junctions Outfalls Dividers" at bounding box center [75, 189] width 151 height 334
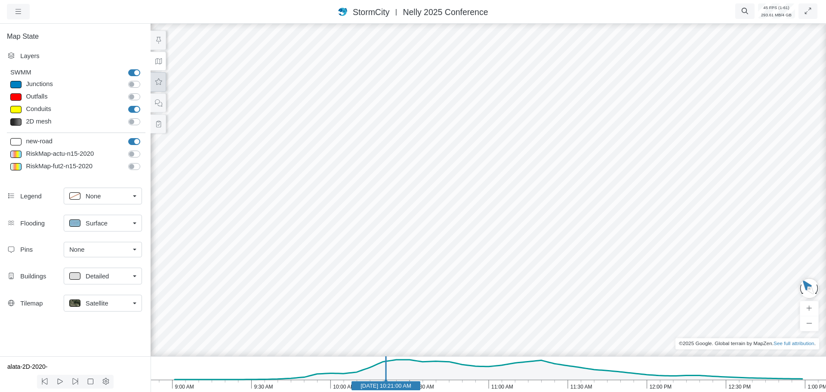
click at [160, 82] on icon at bounding box center [158, 82] width 8 height 6
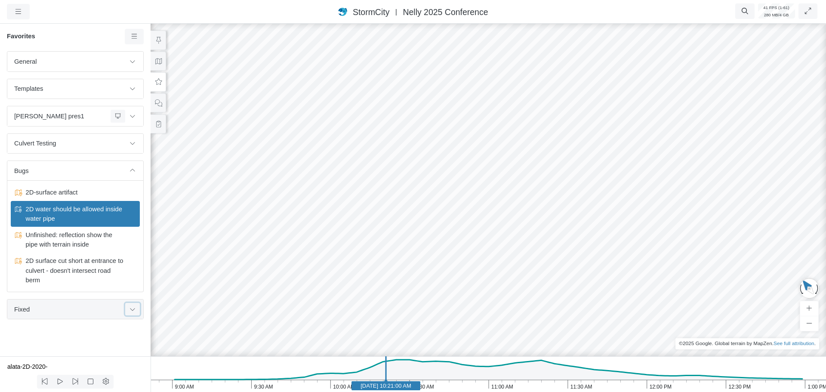
click at [136, 311] on button at bounding box center [132, 309] width 15 height 12
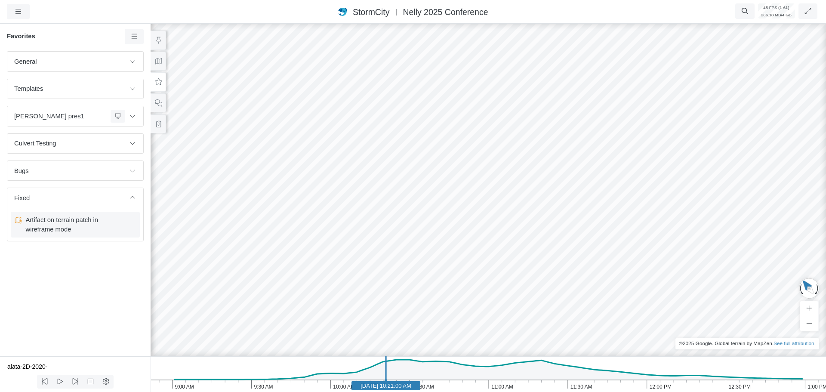
click at [73, 228] on span "Artifact on terrain patch in wireframe mode" at bounding box center [76, 224] width 108 height 19
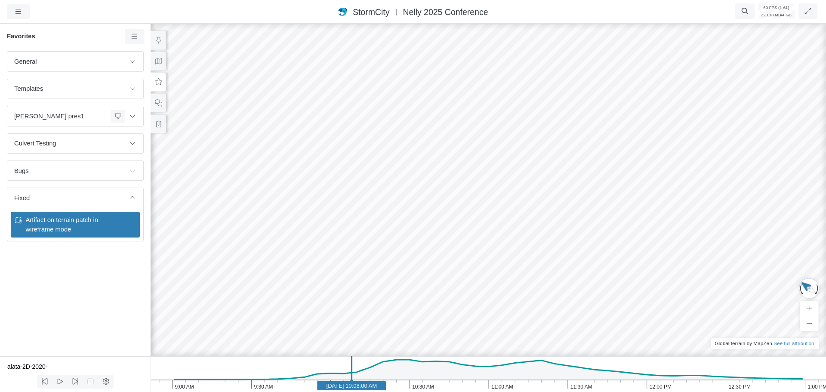
drag, startPoint x: 317, startPoint y: 271, endPoint x: 342, endPoint y: 256, distance: 29.9
click at [342, 256] on div at bounding box center [488, 207] width 826 height 370
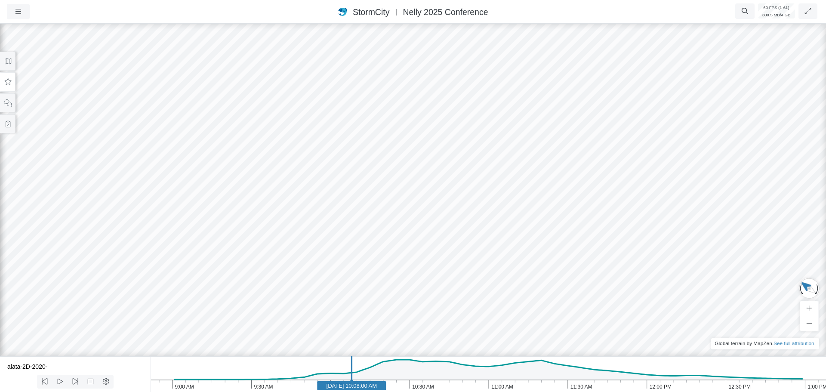
click at [11, 86] on button at bounding box center [7, 81] width 15 height 19
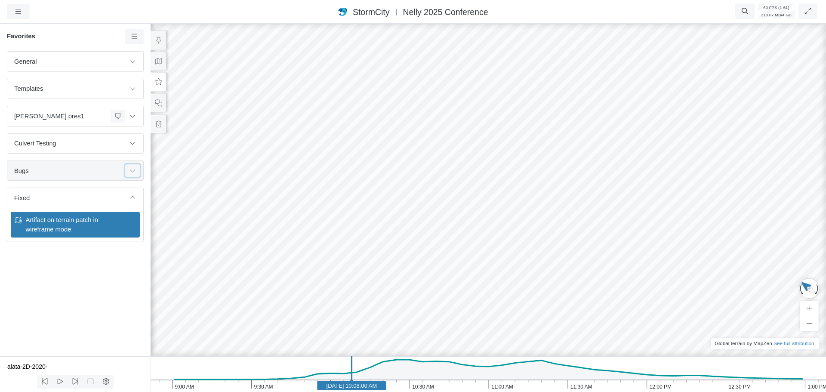
click at [132, 171] on icon at bounding box center [132, 171] width 7 height 6
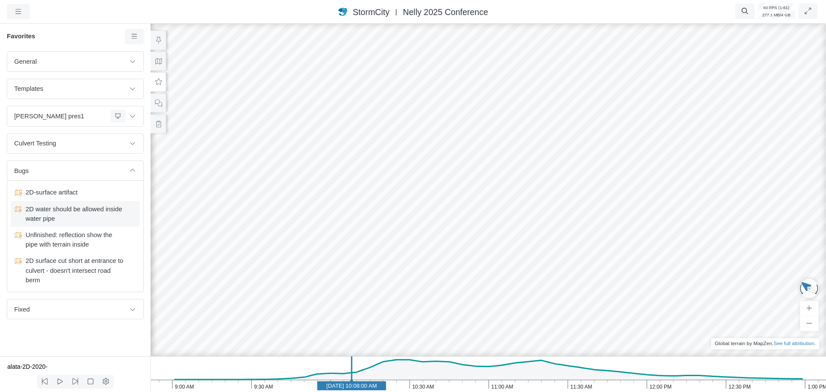
click at [94, 220] on span "2D water should be allowed inside water pipe" at bounding box center [76, 213] width 108 height 19
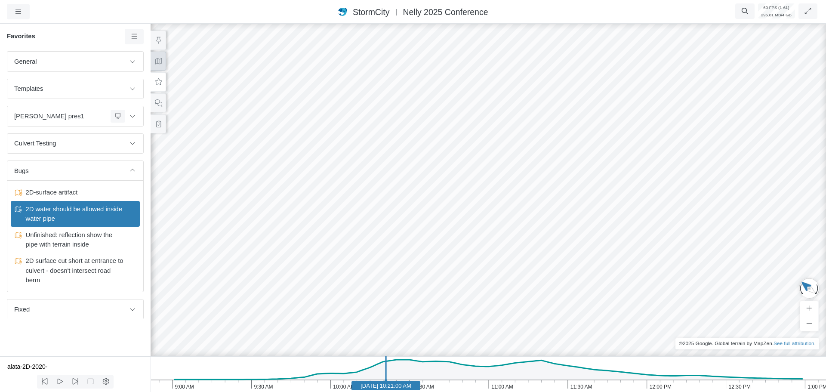
click at [157, 63] on icon at bounding box center [158, 61] width 6 height 6
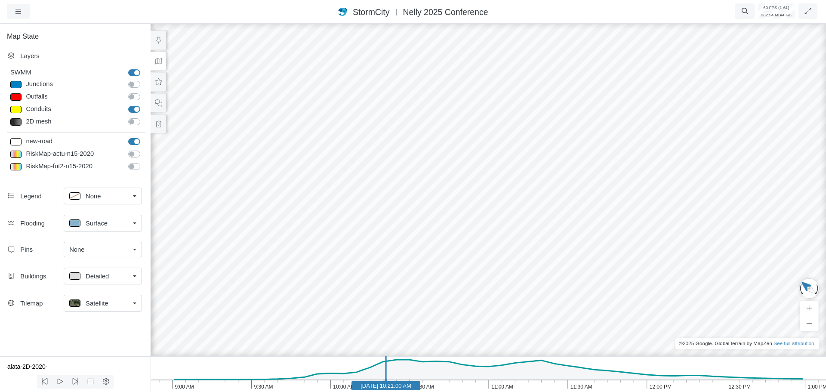
click at [134, 305] on link "Satellite" at bounding box center [103, 303] width 78 height 17
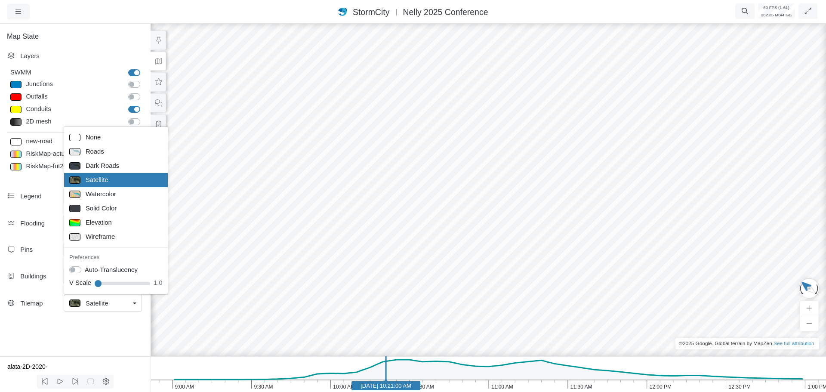
click at [46, 329] on div "Map State Layers SWMM SWMM Junctions Junctions Outfalls Dividers" at bounding box center [75, 189] width 151 height 334
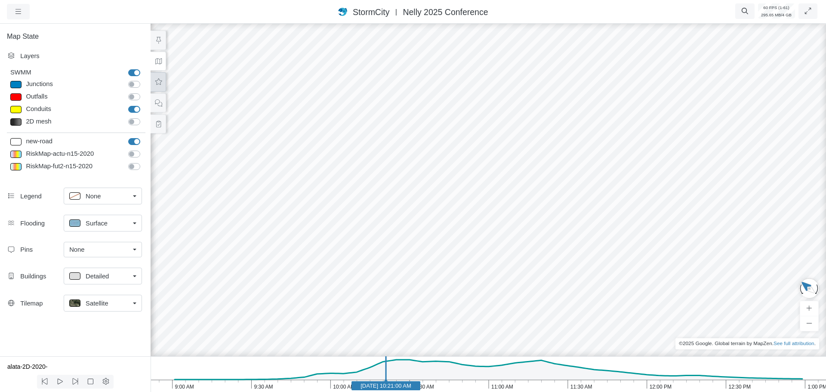
click at [156, 80] on icon at bounding box center [158, 82] width 8 height 6
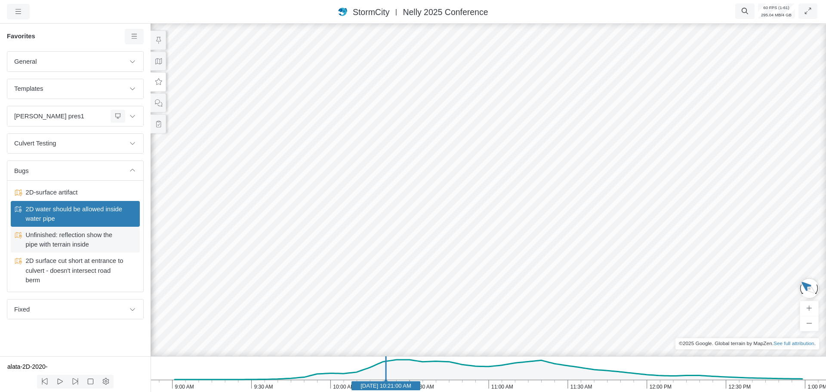
click at [74, 248] on span "Unfinished: reflection show the pipe with terrain inside" at bounding box center [76, 239] width 108 height 19
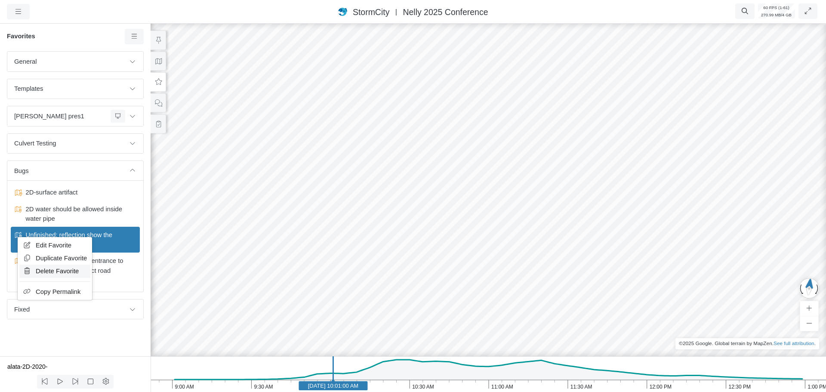
click at [54, 271] on span "Delete Favorite" at bounding box center [57, 271] width 43 height 7
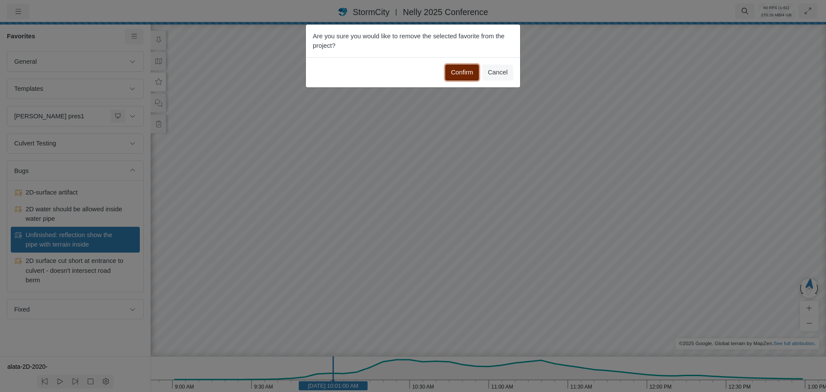
click at [460, 73] on button "Confirm" at bounding box center [462, 72] width 34 height 15
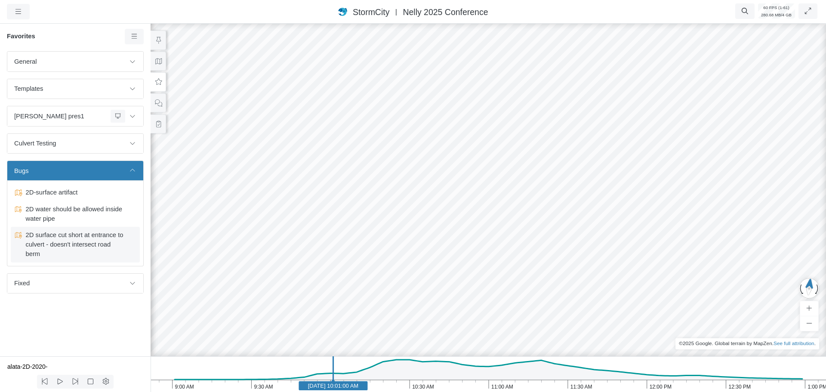
click at [51, 243] on span "2D surface cut short at entrance to culvert - doesn't intersect road berm" at bounding box center [76, 244] width 108 height 29
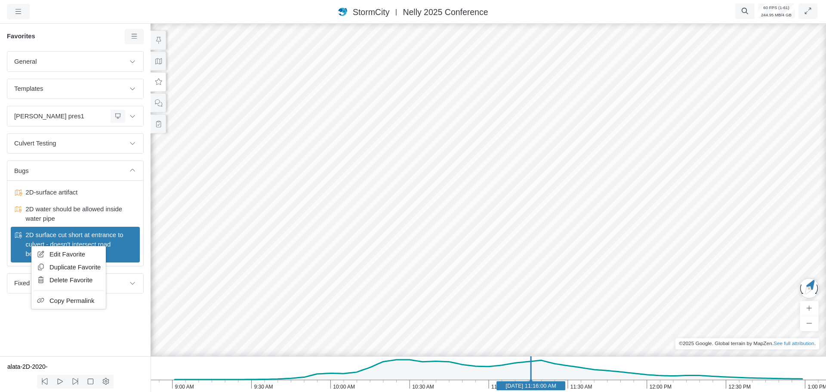
click at [17, 243] on div "2D surface cut short at entrance to culvert - doesn't intersect road berm" at bounding box center [75, 245] width 129 height 36
drag, startPoint x: 346, startPoint y: 231, endPoint x: 717, endPoint y: 243, distance: 370.5
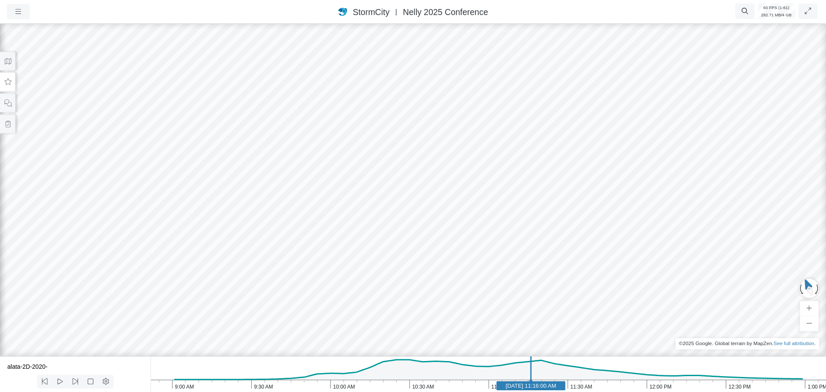
drag, startPoint x: 438, startPoint y: 214, endPoint x: 501, endPoint y: 210, distance: 62.9
drag, startPoint x: 546, startPoint y: 222, endPoint x: 58, endPoint y: 208, distance: 488.8
drag, startPoint x: 496, startPoint y: 258, endPoint x: 189, endPoint y: 217, distance: 309.9
drag, startPoint x: 458, startPoint y: 330, endPoint x: 448, endPoint y: 340, distance: 13.7
click at [7, 86] on button at bounding box center [7, 81] width 15 height 19
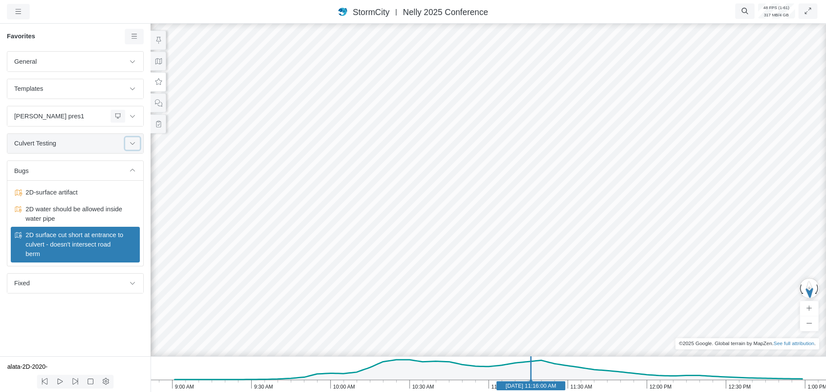
click at [135, 145] on icon at bounding box center [132, 143] width 7 height 6
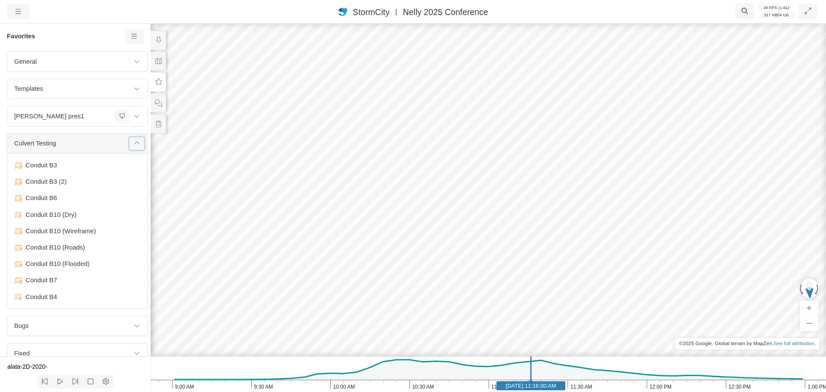
click at [135, 145] on icon at bounding box center [136, 143] width 7 height 6
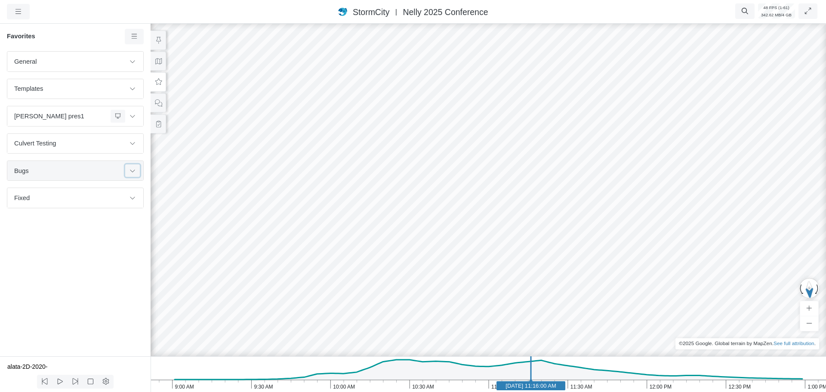
click at [135, 172] on icon at bounding box center [132, 171] width 7 height 6
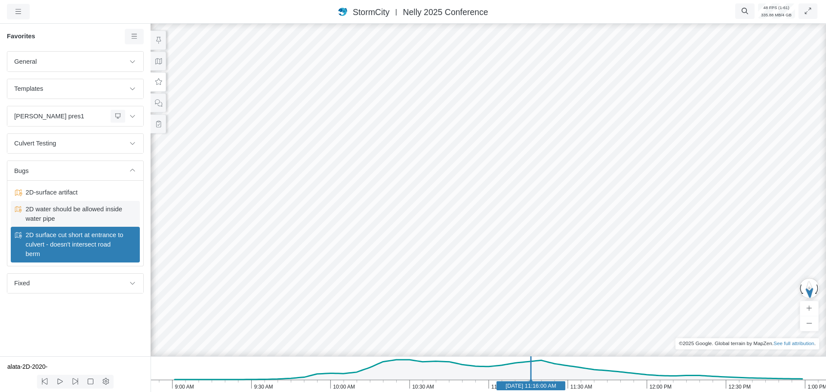
click at [74, 217] on span "2D water should be allowed inside water pipe" at bounding box center [76, 213] width 108 height 19
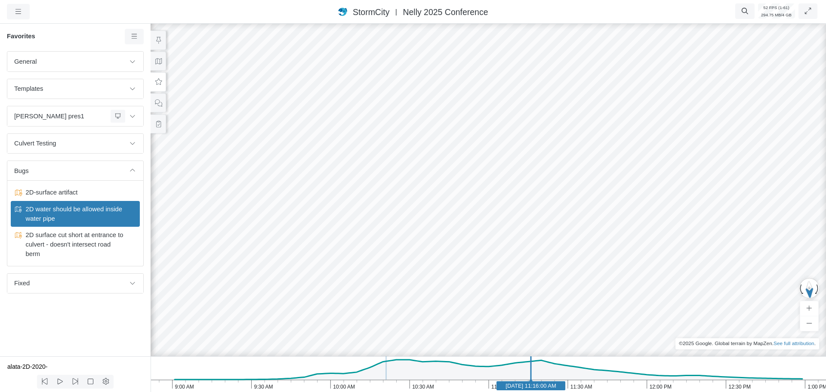
click at [34, 210] on span "2D water should be allowed inside water pipe" at bounding box center [76, 213] width 108 height 19
click at [58, 194] on span "2D-surface artifact" at bounding box center [76, 192] width 108 height 9
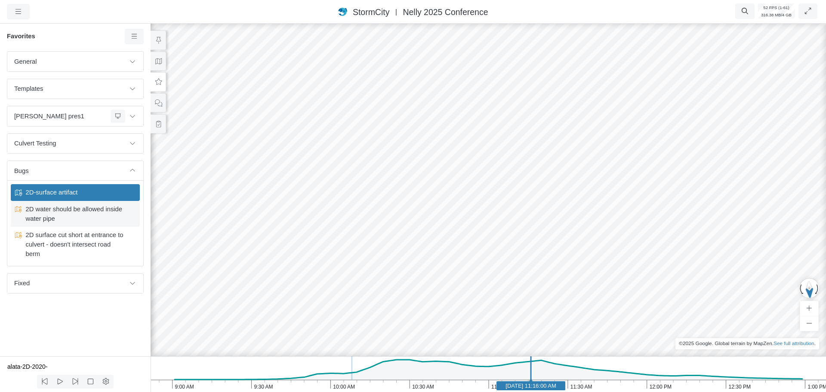
click at [73, 212] on span "2D water should be allowed inside water pipe" at bounding box center [76, 213] width 108 height 19
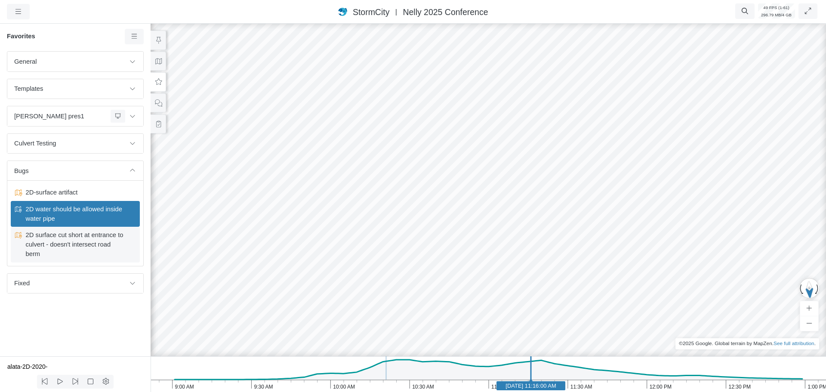
click at [57, 246] on span "2D surface cut short at entrance to culvert - doesn't intersect road berm" at bounding box center [76, 244] width 108 height 29
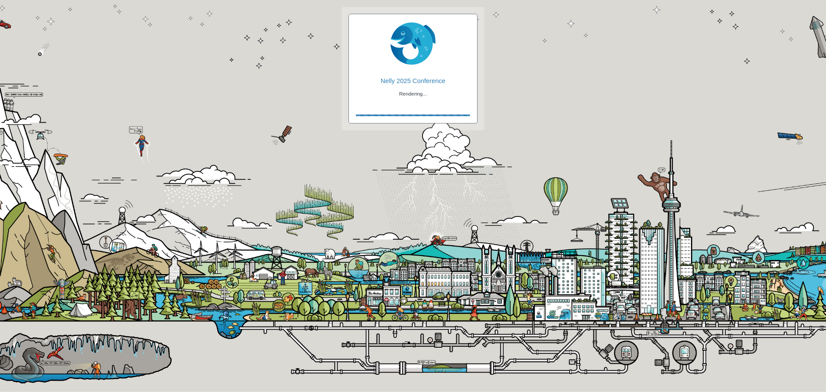
checkbox input "true"
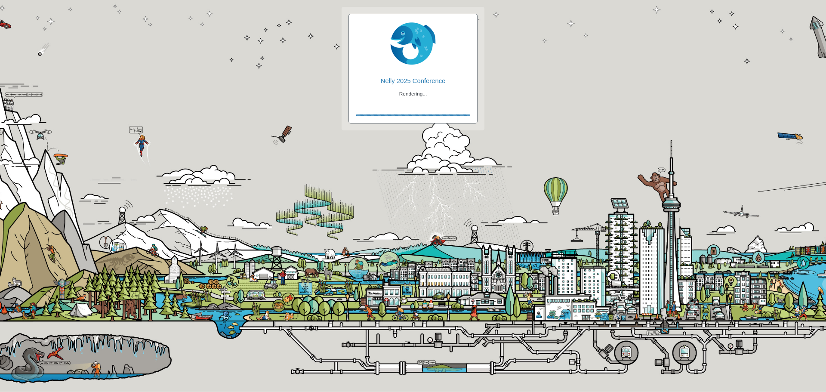
checkbox input "true"
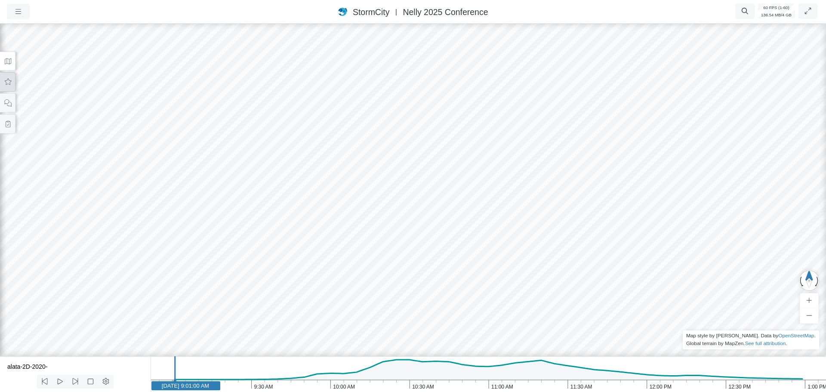
click at [7, 85] on icon at bounding box center [8, 82] width 8 height 6
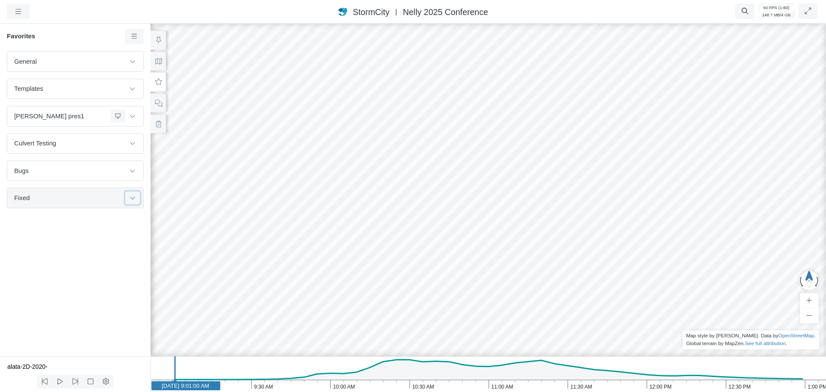
click at [132, 200] on icon at bounding box center [132, 198] width 7 height 6
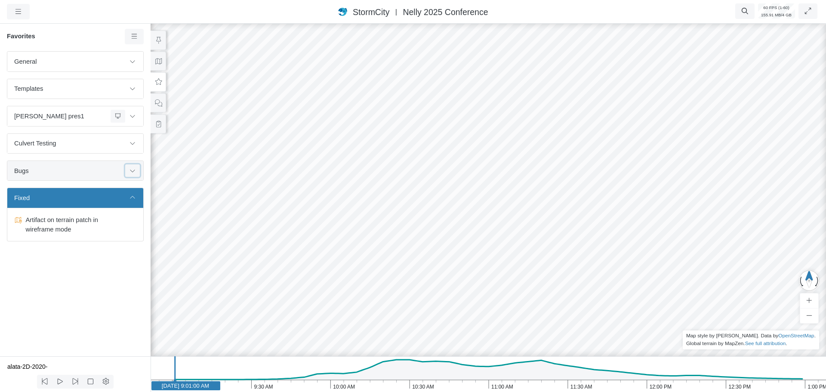
click at [132, 171] on icon at bounding box center [132, 171] width 7 height 6
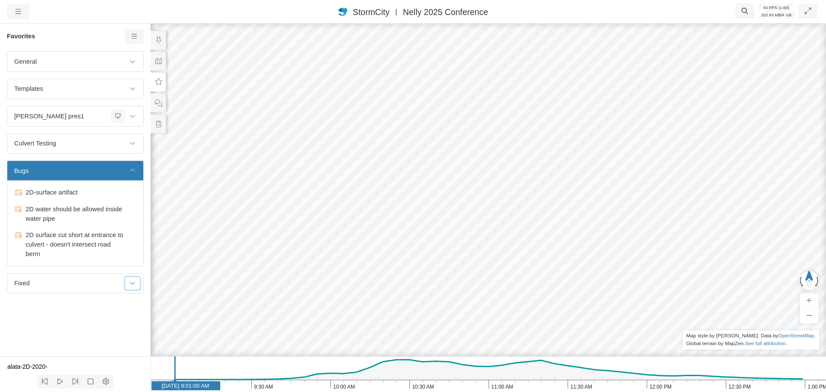
drag, startPoint x: 134, startPoint y: 285, endPoint x: 99, endPoint y: 296, distance: 36.5
click at [134, 285] on icon at bounding box center [132, 283] width 7 height 6
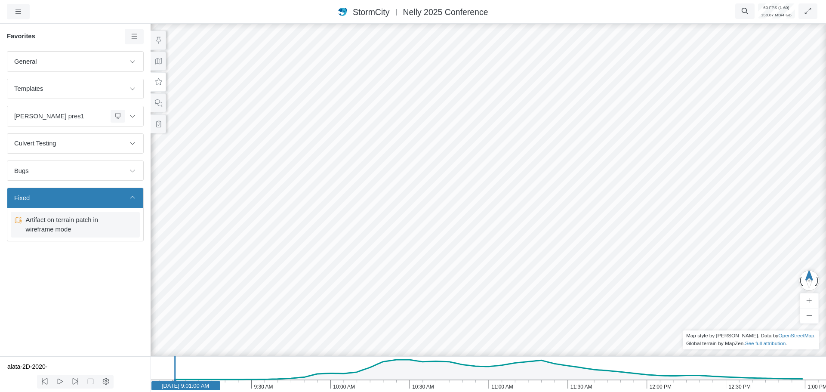
click at [57, 225] on span "Artifact on terrain patch in wireframe mode" at bounding box center [76, 224] width 108 height 19
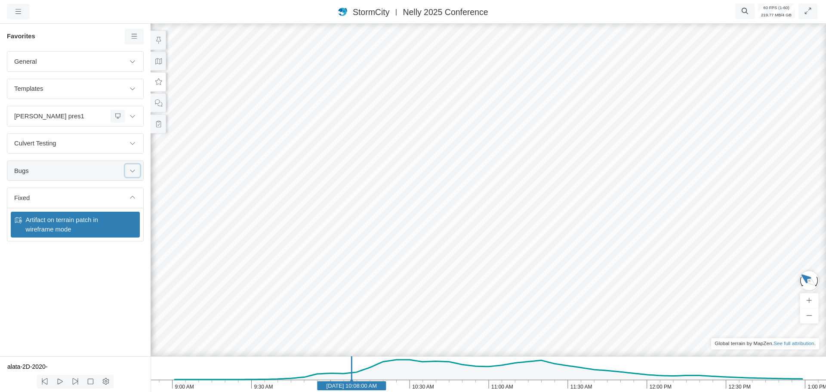
click at [138, 173] on button at bounding box center [132, 170] width 15 height 12
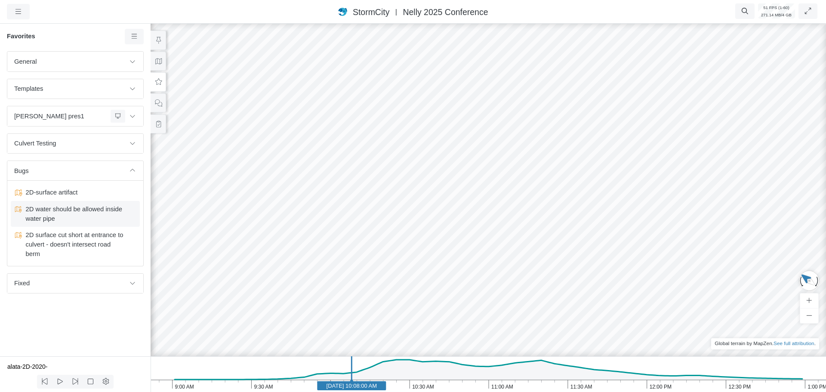
click at [94, 220] on span "2D water should be allowed inside water pipe" at bounding box center [76, 213] width 108 height 19
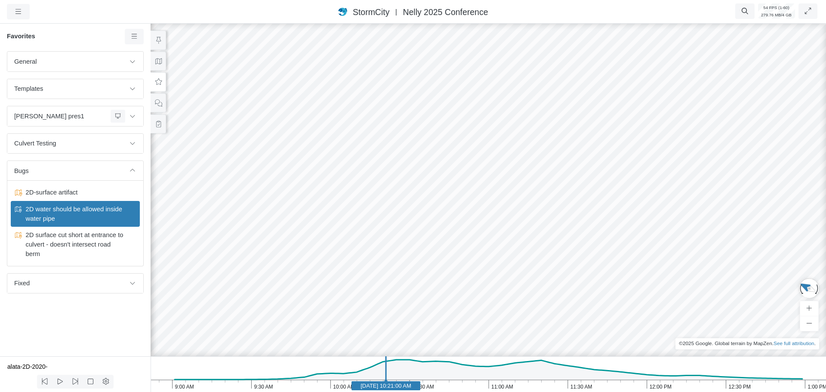
drag, startPoint x: 577, startPoint y: 234, endPoint x: 549, endPoint y: 281, distance: 54.6
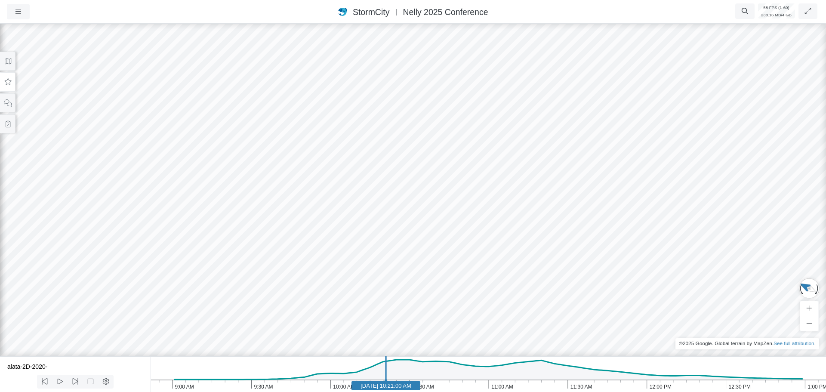
drag, startPoint x: 579, startPoint y: 151, endPoint x: 407, endPoint y: 208, distance: 181.4
click at [407, 208] on div at bounding box center [413, 207] width 826 height 370
drag, startPoint x: 410, startPoint y: 211, endPoint x: 345, endPoint y: 185, distance: 69.9
click at [4, 61] on icon at bounding box center [8, 61] width 8 height 6
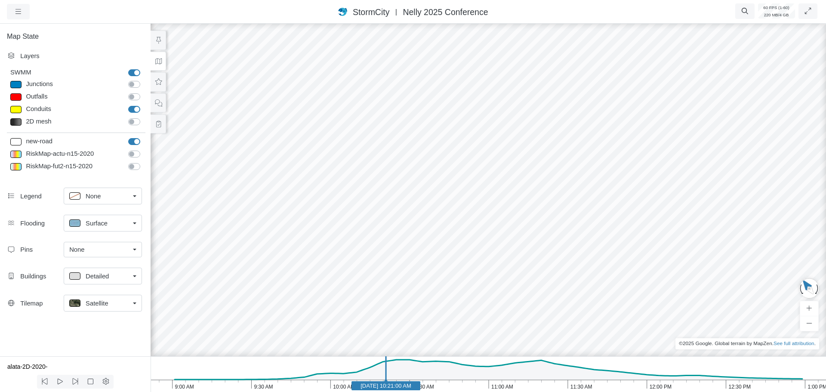
click at [144, 105] on label "Conduits" at bounding box center [144, 105] width 0 height 0
click at [132, 109] on input "Conduits" at bounding box center [131, 109] width 7 height 8
click at [144, 105] on label "Conduits" at bounding box center [144, 105] width 0 height 0
click at [132, 109] on input "Conduits" at bounding box center [131, 109] width 7 height 8
click at [144, 105] on label "Conduits" at bounding box center [144, 105] width 0 height 0
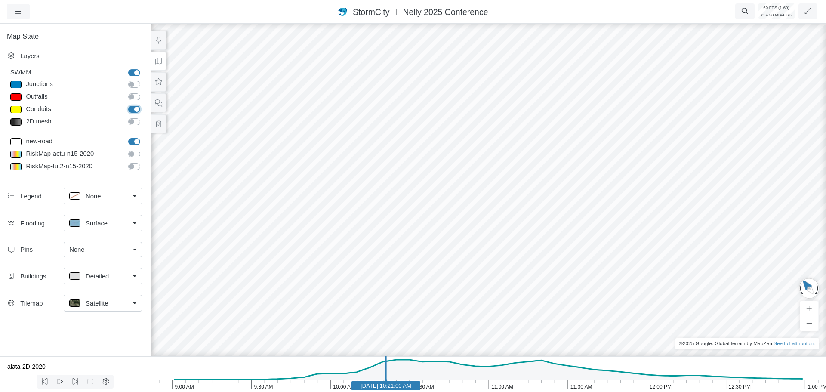
click at [132, 109] on input "Conduits" at bounding box center [131, 109] width 7 height 8
click at [144, 105] on label "Conduits" at bounding box center [144, 105] width 0 height 0
click at [132, 109] on input "Conduits" at bounding box center [131, 109] width 7 height 8
click at [144, 105] on label "Conduits" at bounding box center [144, 105] width 0 height 0
click at [132, 109] on input "Conduits" at bounding box center [131, 109] width 7 height 8
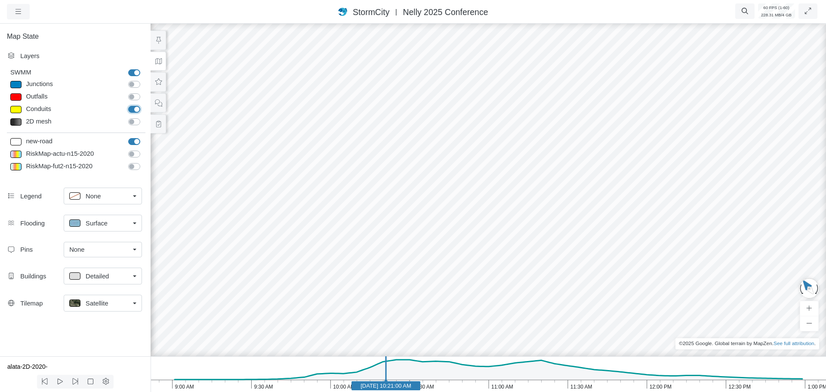
checkbox input "false"
drag, startPoint x: 550, startPoint y: 139, endPoint x: 389, endPoint y: 122, distance: 162.2
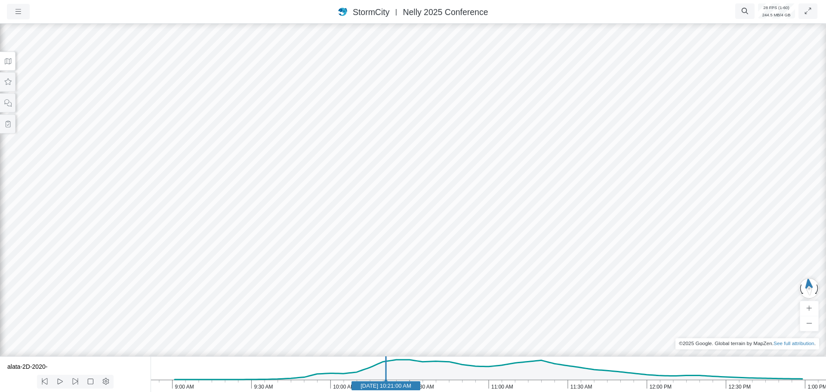
drag, startPoint x: 491, startPoint y: 142, endPoint x: 385, endPoint y: 178, distance: 111.9
click at [388, 186] on div at bounding box center [413, 207] width 826 height 370
drag, startPoint x: 362, startPoint y: 198, endPoint x: 387, endPoint y: 217, distance: 31.7
drag, startPoint x: 400, startPoint y: 215, endPoint x: 398, endPoint y: 196, distance: 19.4
click at [11, 64] on icon at bounding box center [8, 61] width 8 height 6
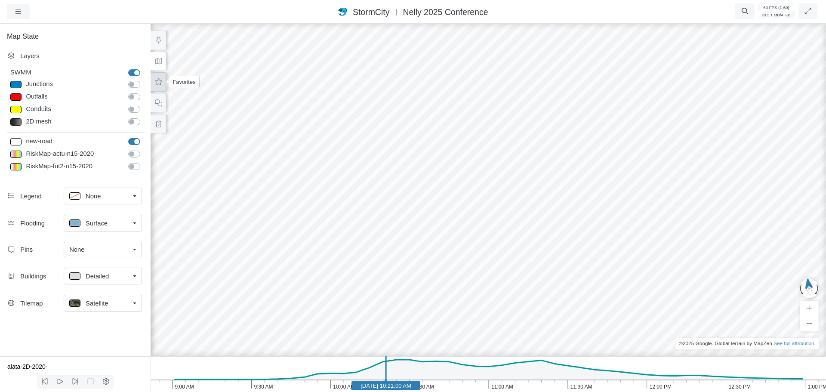
click at [160, 86] on button at bounding box center [158, 81] width 15 height 19
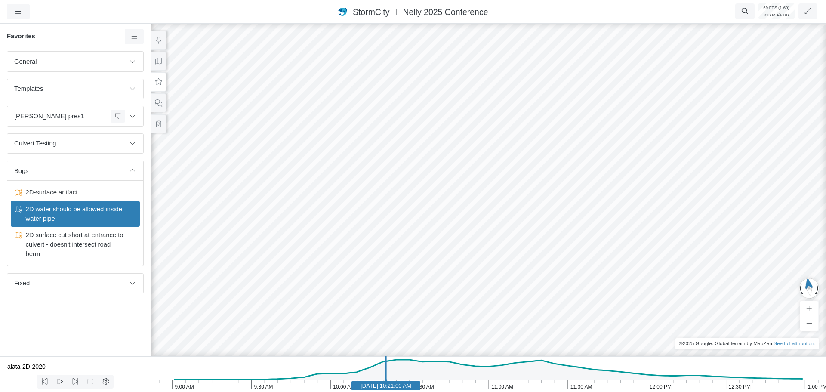
click at [78, 214] on span "2D water should be allowed inside water pipe" at bounding box center [76, 213] width 108 height 19
drag, startPoint x: 388, startPoint y: 239, endPoint x: 478, endPoint y: 219, distance: 92.0
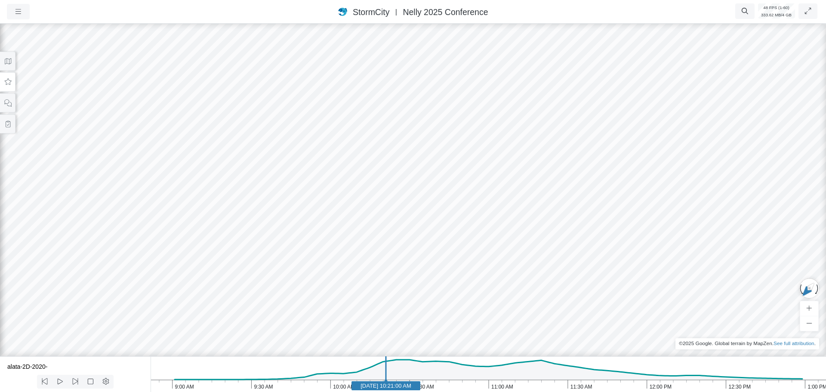
click at [13, 83] on button at bounding box center [7, 81] width 15 height 19
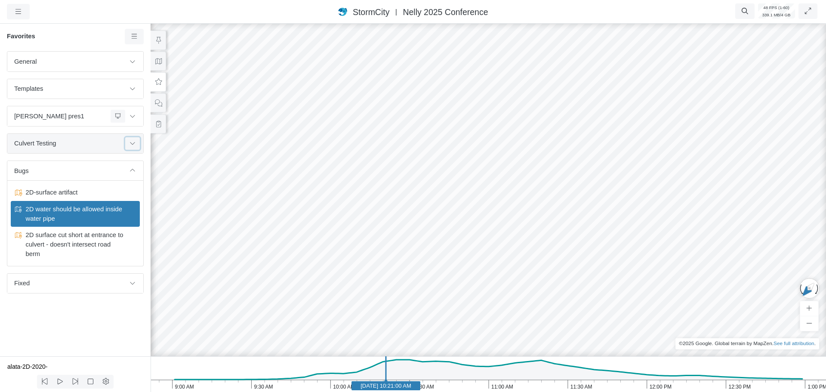
click at [132, 145] on icon at bounding box center [132, 143] width 7 height 6
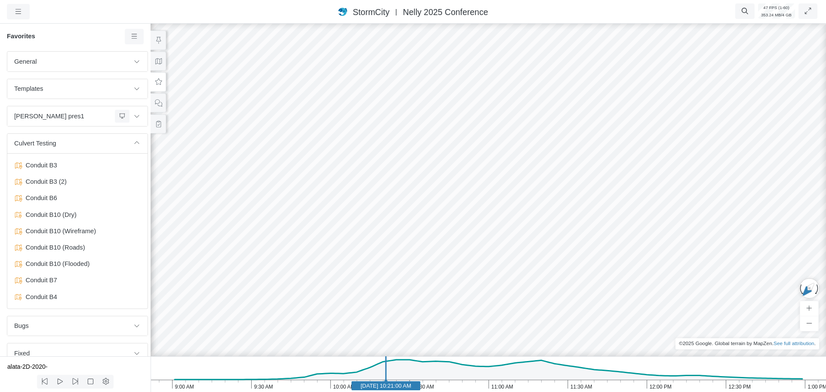
click at [423, 213] on div at bounding box center [488, 207] width 826 height 370
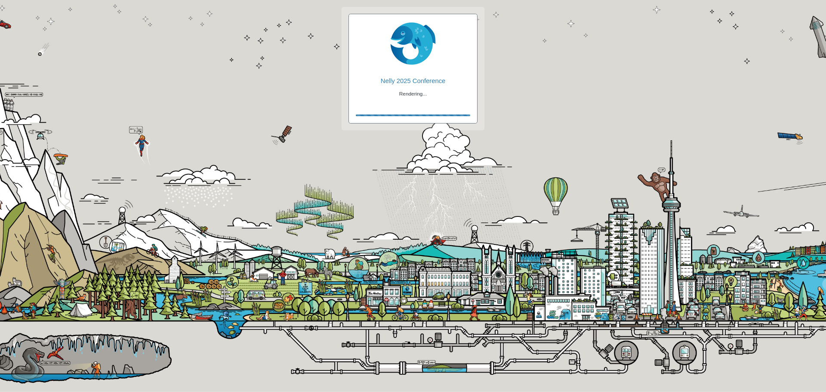
checkbox input "true"
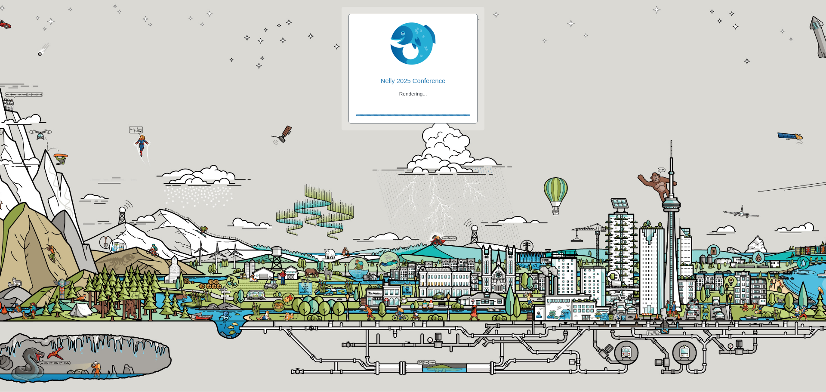
checkbox input "true"
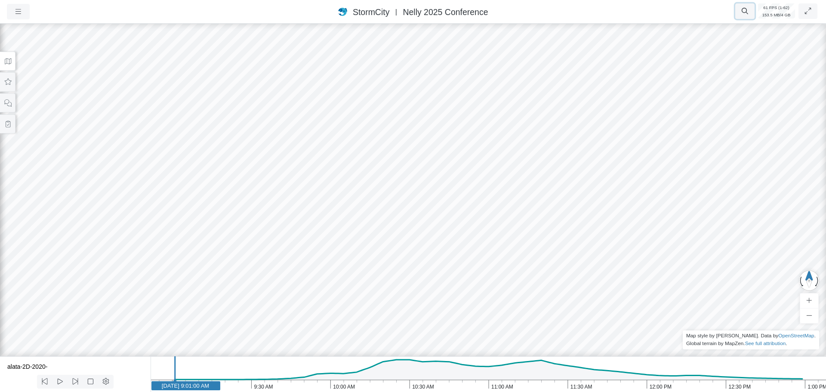
click at [744, 12] on icon "button" at bounding box center [745, 11] width 8 height 6
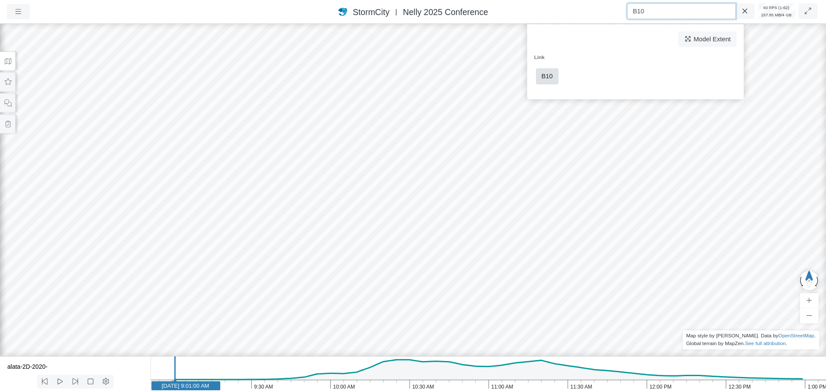
type input "B10"
click at [549, 77] on span "B10" at bounding box center [547, 76] width 11 height 7
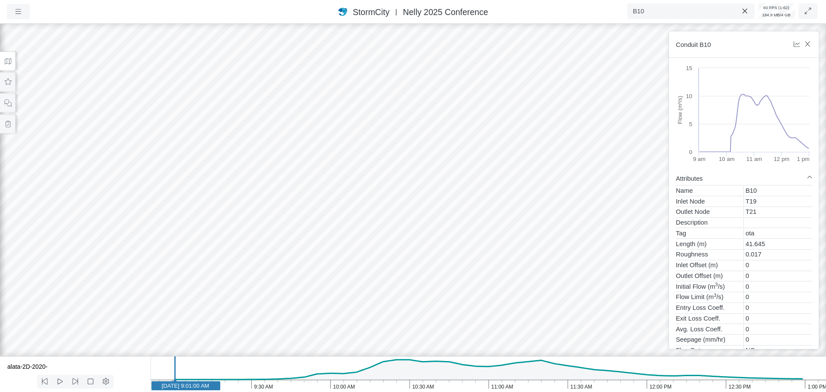
drag, startPoint x: 463, startPoint y: 235, endPoint x: 571, endPoint y: 207, distance: 111.6
drag, startPoint x: 172, startPoint y: 187, endPoint x: 385, endPoint y: 164, distance: 214.1
drag, startPoint x: 294, startPoint y: 246, endPoint x: 344, endPoint y: 197, distance: 69.6
drag, startPoint x: 227, startPoint y: 302, endPoint x: 300, endPoint y: 268, distance: 81.0
click at [273, 295] on div at bounding box center [413, 207] width 826 height 370
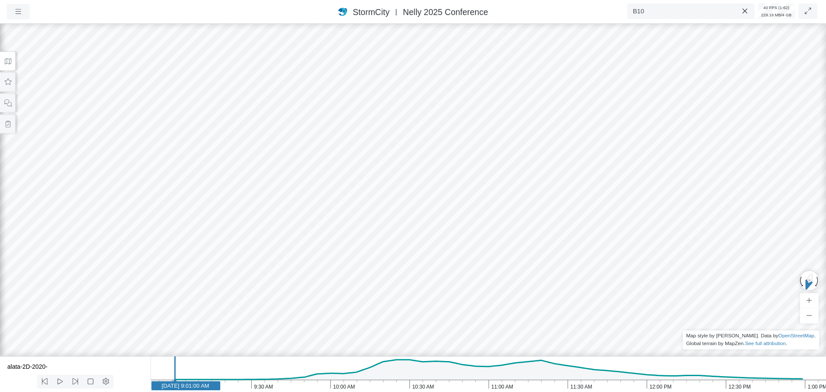
drag, startPoint x: 287, startPoint y: 292, endPoint x: 373, endPoint y: 267, distance: 89.8
click at [369, 268] on div at bounding box center [413, 207] width 826 height 370
click at [387, 387] on icon "1:00 PM 12:30 PM 12:00 PM 11:30 AM 11:00 AM 10:30 AM 10:00 AM 9:30 AM 9:00 AM […" at bounding box center [488, 374] width 675 height 36
click at [434, 388] on icon "1:00 PM 12:30 PM 12:00 PM 11:30 AM 11:00 AM 10:30 AM 10:00 AM 9:30 AM 9:00 AM […" at bounding box center [488, 374] width 675 height 36
drag, startPoint x: 386, startPoint y: 246, endPoint x: 280, endPoint y: 254, distance: 105.7
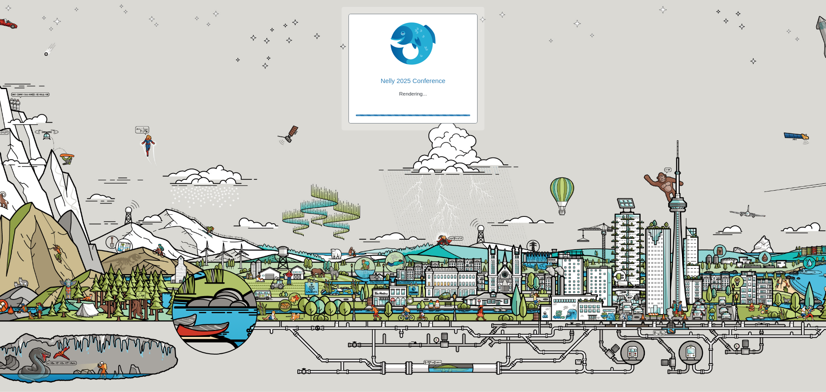
checkbox input "true"
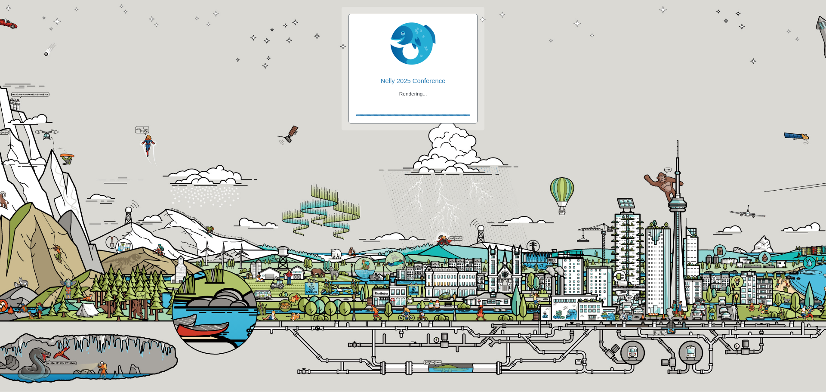
checkbox input "true"
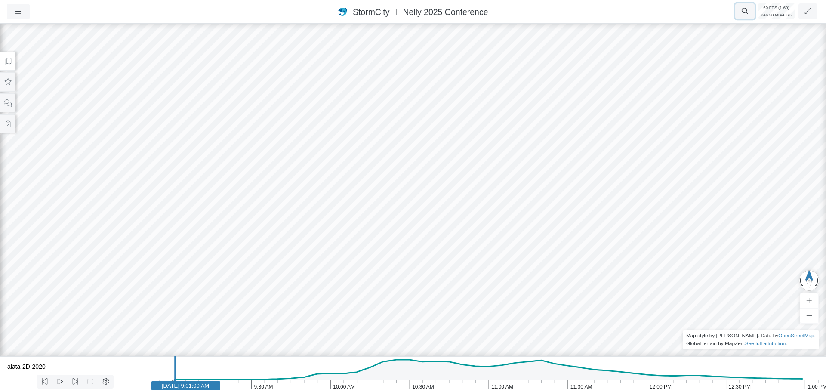
click at [740, 12] on button "button" at bounding box center [744, 10] width 19 height 15
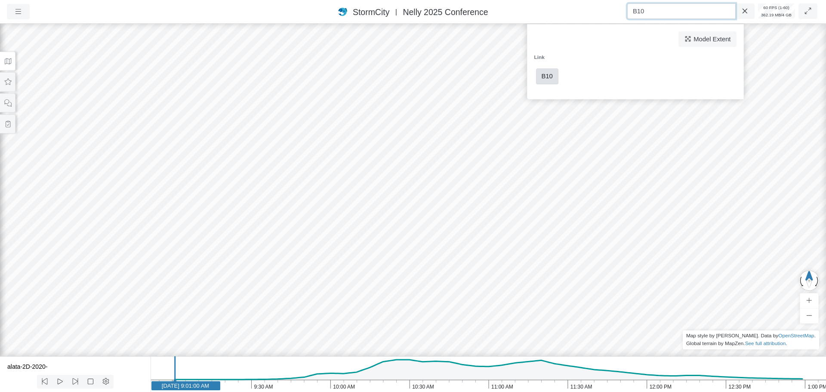
type input "B10"
click at [545, 75] on span "B10" at bounding box center [547, 76] width 11 height 7
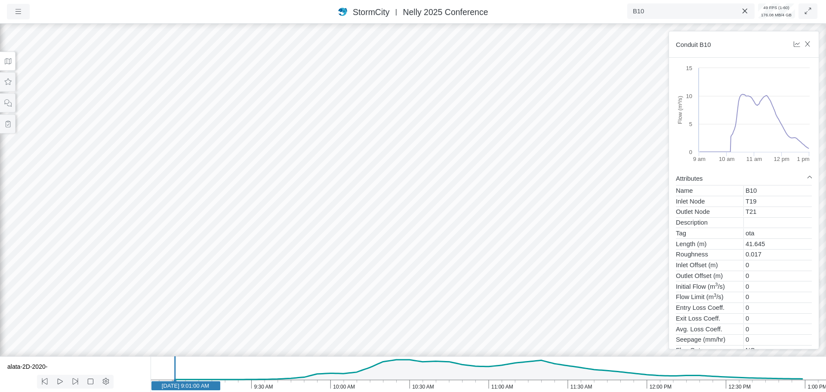
drag, startPoint x: 350, startPoint y: 213, endPoint x: 648, endPoint y: 171, distance: 301.1
drag, startPoint x: 347, startPoint y: 241, endPoint x: 489, endPoint y: 206, distance: 146.5
click at [412, 237] on div at bounding box center [413, 207] width 826 height 370
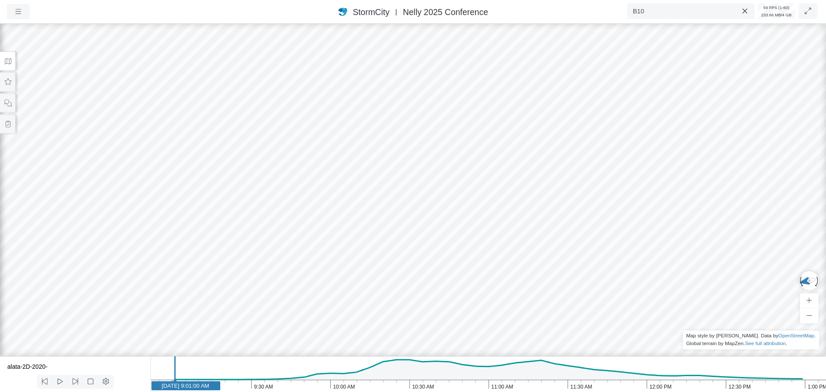
drag, startPoint x: 449, startPoint y: 238, endPoint x: 430, endPoint y: 224, distance: 24.0
click at [11, 65] on button at bounding box center [7, 61] width 15 height 19
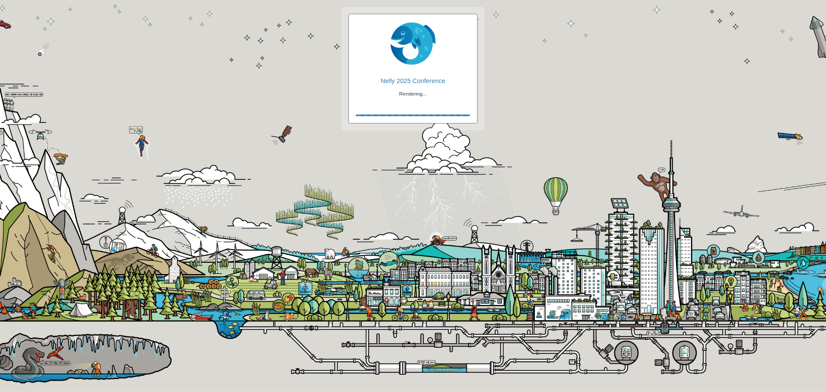
checkbox input "true"
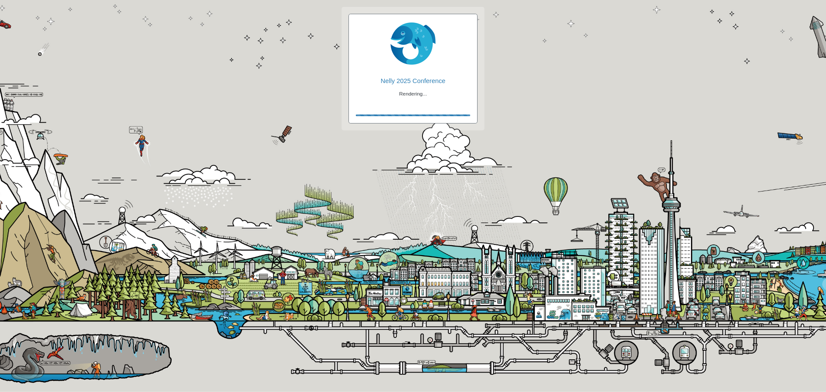
checkbox input "true"
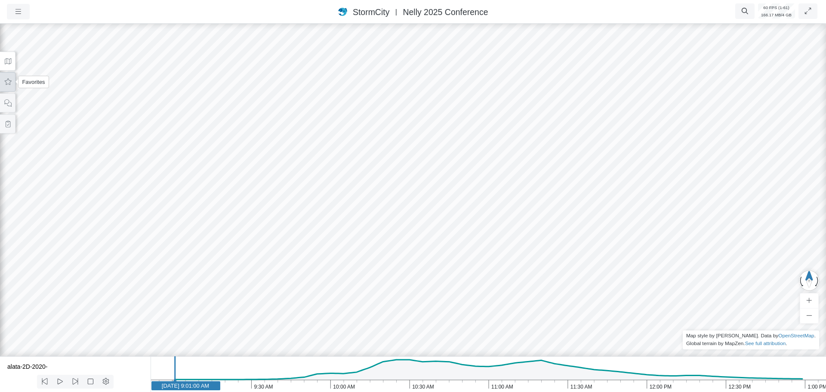
click at [5, 81] on icon at bounding box center [8, 81] width 7 height 6
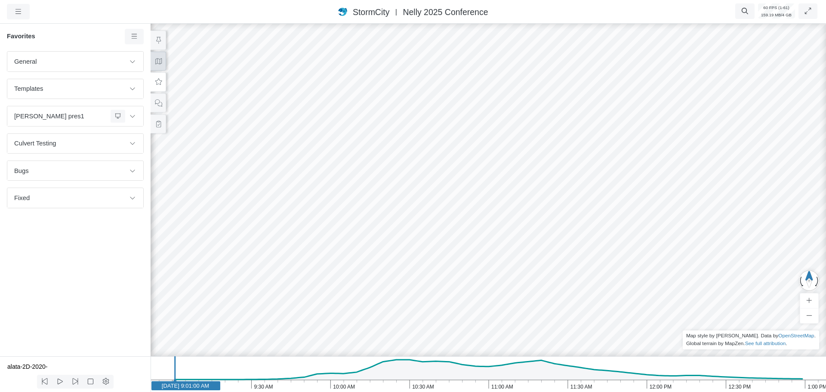
click at [158, 60] on icon at bounding box center [158, 61] width 8 height 6
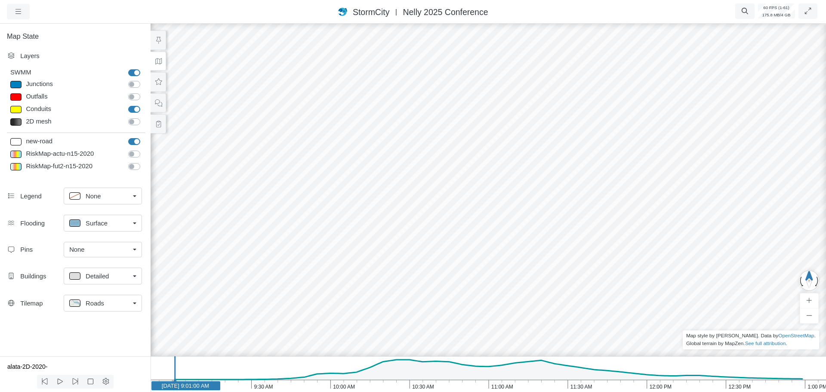
click at [105, 305] on div "Roads" at bounding box center [99, 303] width 60 height 11
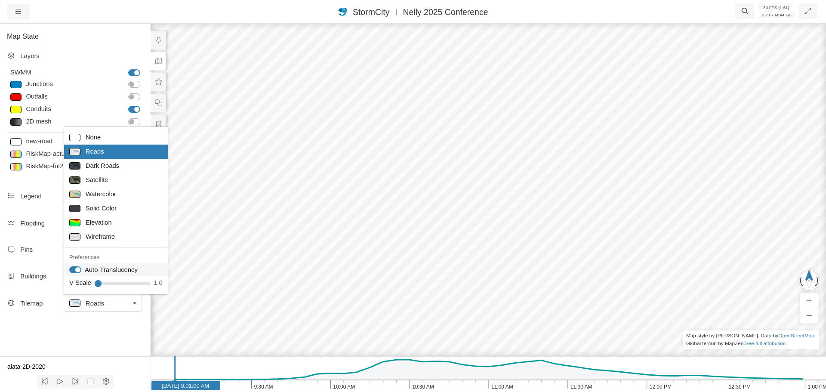
click at [85, 268] on label "Auto-Translucency" at bounding box center [111, 269] width 53 height 9
checkbox input "false"
click at [743, 14] on icon "button" at bounding box center [745, 11] width 8 height 6
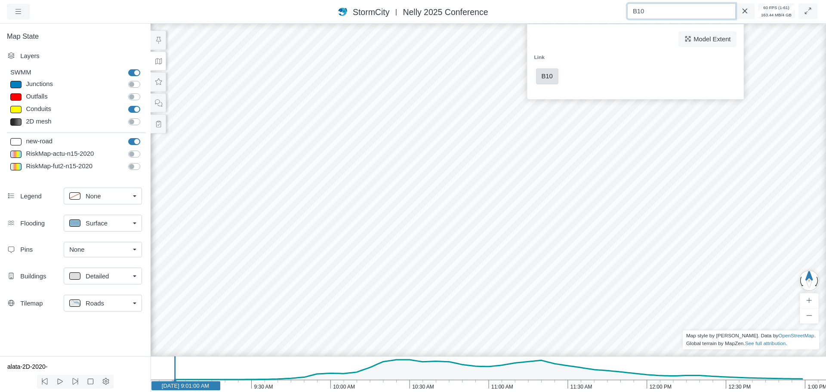
type input "B10"
click at [547, 74] on span "B10" at bounding box center [547, 76] width 11 height 7
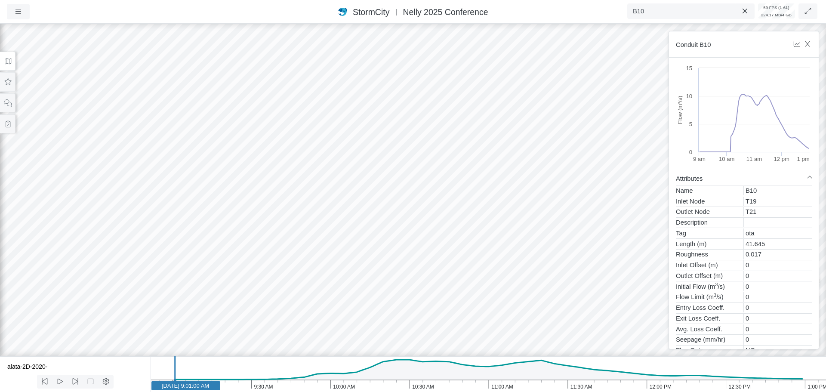
drag, startPoint x: 304, startPoint y: 219, endPoint x: 616, endPoint y: 177, distance: 314.7
drag, startPoint x: 348, startPoint y: 232, endPoint x: 455, endPoint y: 204, distance: 110.7
click at [382, 218] on div at bounding box center [413, 207] width 826 height 370
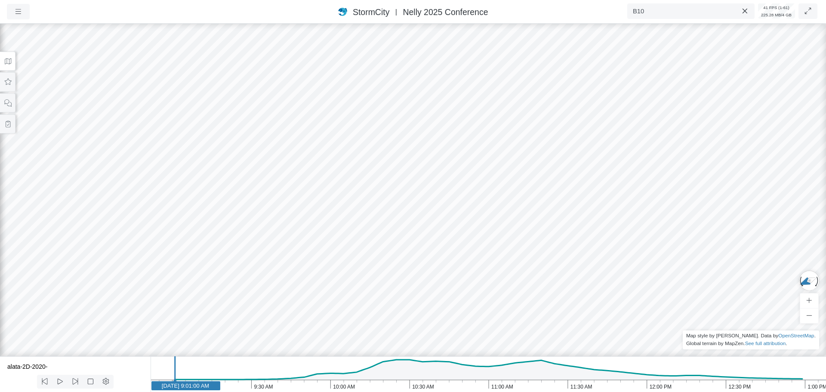
drag, startPoint x: 391, startPoint y: 204, endPoint x: 418, endPoint y: 169, distance: 43.9
click at [247, 387] on icon "1:00 PM 12:30 PM 12:00 PM 11:30 AM 11:00 AM 10:30 AM 10:00 AM 9:30 AM 9:00 AM […" at bounding box center [488, 374] width 675 height 36
click at [270, 387] on text "[DATE] 9:28:00 AM" at bounding box center [245, 385] width 47 height 6
click at [309, 387] on rect at bounding box center [275, 385] width 69 height 9
click at [333, 391] on icon "1:00 PM 12:30 PM 12:00 PM 11:30 AM 11:00 AM 10:30 AM 10:00 AM 9:30 AM 9:00 AM […" at bounding box center [488, 374] width 675 height 36
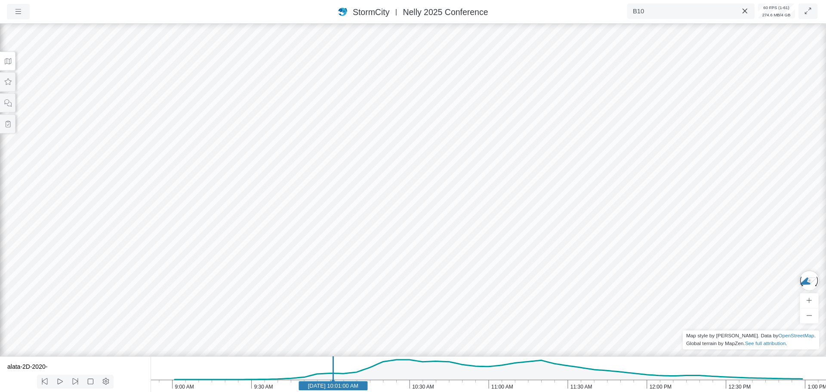
click at [349, 384] on text "[DATE] 10:01:00 AM" at bounding box center [333, 385] width 51 height 6
click at [364, 387] on text "[DATE] 10:07:00 AM" at bounding box center [348, 385] width 51 height 6
click at [382, 389] on rect at bounding box center [364, 385] width 69 height 9
click at [402, 390] on rect at bounding box center [383, 385] width 69 height 9
click at [418, 390] on rect at bounding box center [401, 385] width 69 height 9
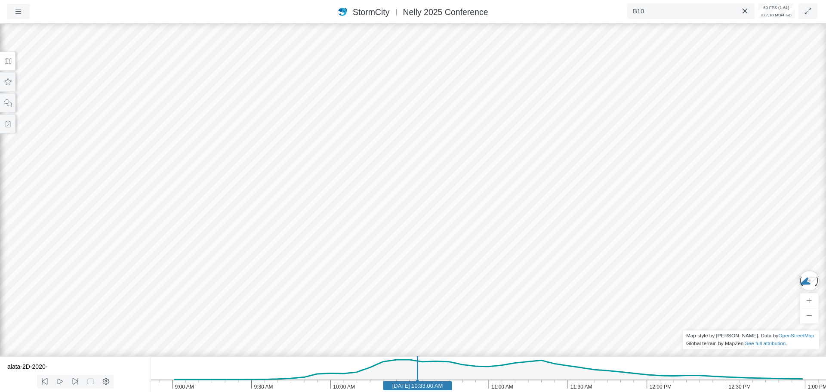
click at [441, 391] on icon "1:00 PM 12:30 PM 12:00 PM 11:30 AM 11:00 AM 10:30 AM 10:00 AM 9:30 AM 9:00 AM […" at bounding box center [488, 374] width 675 height 36
click at [454, 391] on icon "1:00 PM 12:30 PM 12:00 PM 11:30 AM 11:00 AM 10:30 AM 10:00 AM 9:30 AM 9:00 AM […" at bounding box center [488, 374] width 675 height 36
click at [464, 389] on rect at bounding box center [454, 385] width 69 height 9
click at [484, 391] on icon "1:00 PM 12:30 PM 12:00 PM 11:30 AM 11:00 AM 10:30 AM 10:00 AM 9:30 AM 9:00 AM […" at bounding box center [488, 374] width 675 height 36
click at [62, 381] on icon at bounding box center [60, 381] width 5 height 6
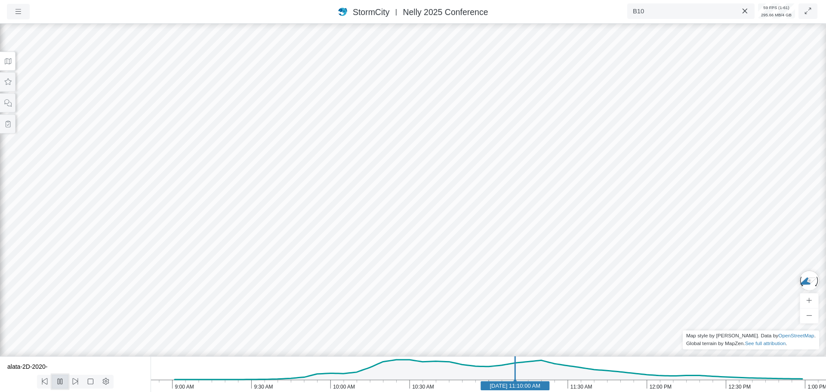
click at [62, 381] on icon at bounding box center [60, 381] width 8 height 6
click at [325, 388] on icon "1:00 PM 12:30 PM 12:00 PM 11:30 AM 11:00 AM 10:30 AM 10:00 AM 9:30 AM 9:00 AM […" at bounding box center [488, 374] width 675 height 36
click at [376, 391] on icon "1:00 PM 12:30 PM 12:00 PM 11:30 AM 11:00 AM 10:30 AM 10:00 AM 9:30 AM 9:00 AM […" at bounding box center [488, 374] width 675 height 36
click at [61, 385] on icon at bounding box center [60, 381] width 8 height 6
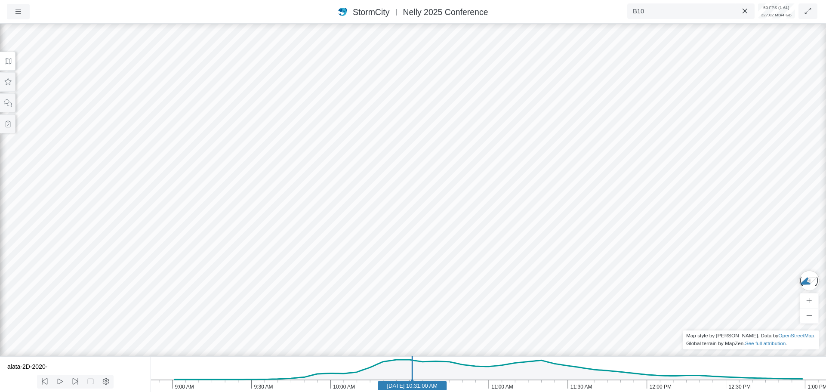
drag, startPoint x: 459, startPoint y: 147, endPoint x: 467, endPoint y: 232, distance: 85.9
click at [466, 233] on div at bounding box center [413, 207] width 826 height 370
drag, startPoint x: 471, startPoint y: 191, endPoint x: 529, endPoint y: 183, distance: 59.5
click at [314, 234] on div at bounding box center [413, 207] width 826 height 370
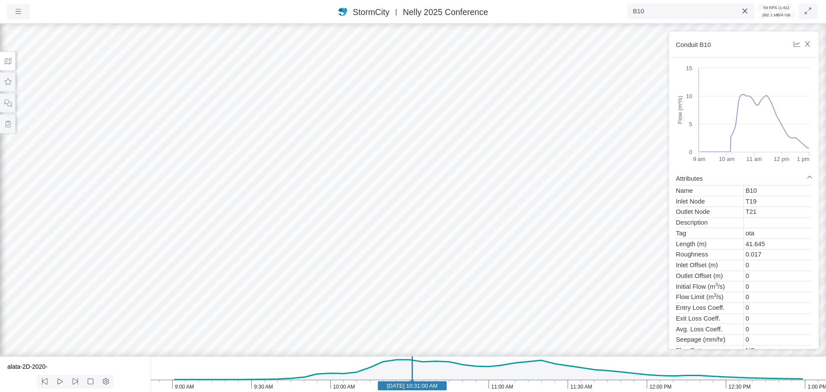
drag, startPoint x: 170, startPoint y: 221, endPoint x: 185, endPoint y: 234, distance: 20.4
click at [184, 234] on div at bounding box center [413, 207] width 826 height 370
click at [507, 291] on div at bounding box center [413, 207] width 826 height 370
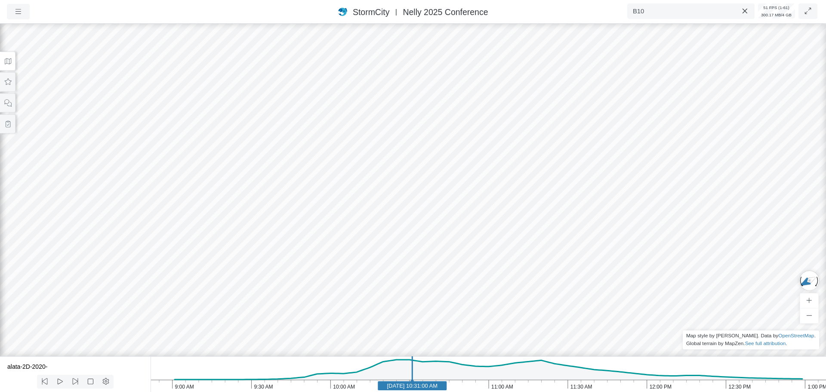
drag, startPoint x: 363, startPoint y: 252, endPoint x: 315, endPoint y: 260, distance: 48.9
drag, startPoint x: 112, startPoint y: 184, endPoint x: 131, endPoint y: 188, distance: 19.4
click at [131, 188] on div at bounding box center [413, 207] width 826 height 370
drag, startPoint x: 94, startPoint y: 197, endPoint x: 199, endPoint y: 196, distance: 105.0
drag, startPoint x: 423, startPoint y: 211, endPoint x: 496, endPoint y: 208, distance: 73.2
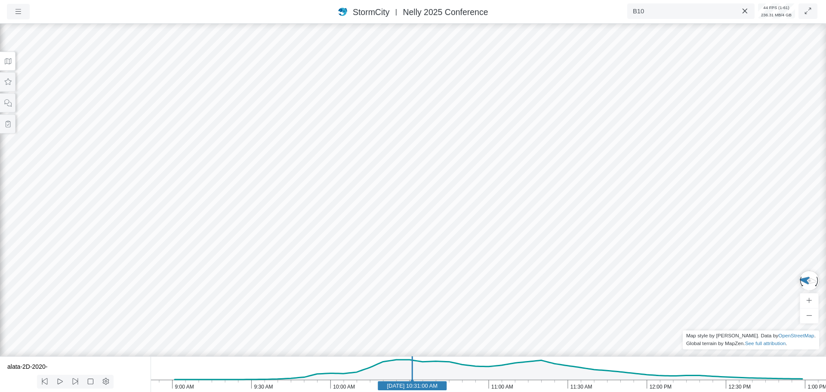
drag, startPoint x: 490, startPoint y: 209, endPoint x: 250, endPoint y: 223, distance: 240.8
drag, startPoint x: 187, startPoint y: 197, endPoint x: 83, endPoint y: 220, distance: 106.5
click at [83, 220] on div at bounding box center [413, 207] width 826 height 370
drag, startPoint x: 334, startPoint y: 252, endPoint x: 357, endPoint y: 251, distance: 23.7
drag, startPoint x: 394, startPoint y: 243, endPoint x: 344, endPoint y: 249, distance: 50.6
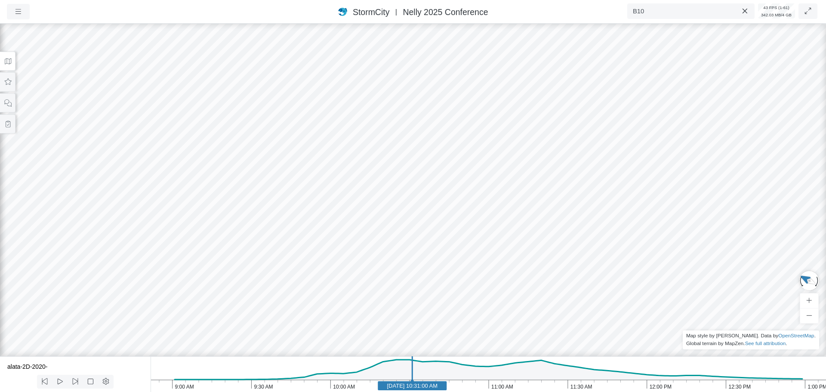
drag, startPoint x: 433, startPoint y: 218, endPoint x: 430, endPoint y: 188, distance: 30.3
click at [9, 62] on icon at bounding box center [8, 61] width 6 height 6
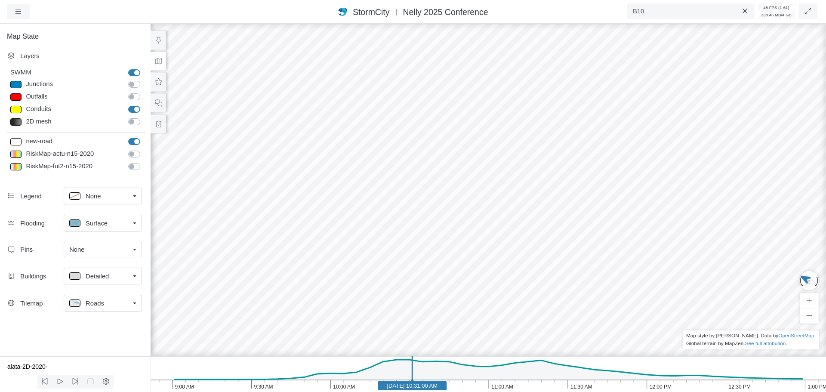
click at [91, 225] on span "Surface" at bounding box center [97, 222] width 22 height 9
click at [90, 244] on span "None" at bounding box center [93, 241] width 15 height 9
click at [90, 251] on div "None" at bounding box center [99, 249] width 60 height 9
